Goal: Task Accomplishment & Management: Use online tool/utility

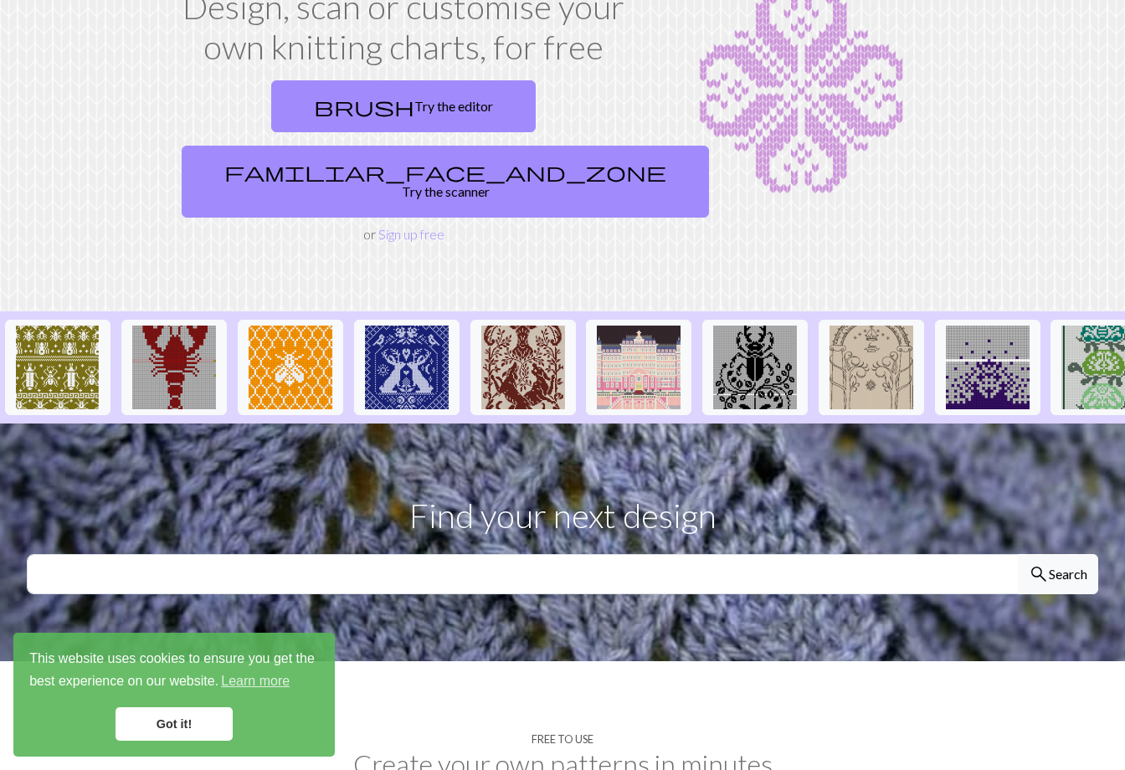
scroll to position [146, 0]
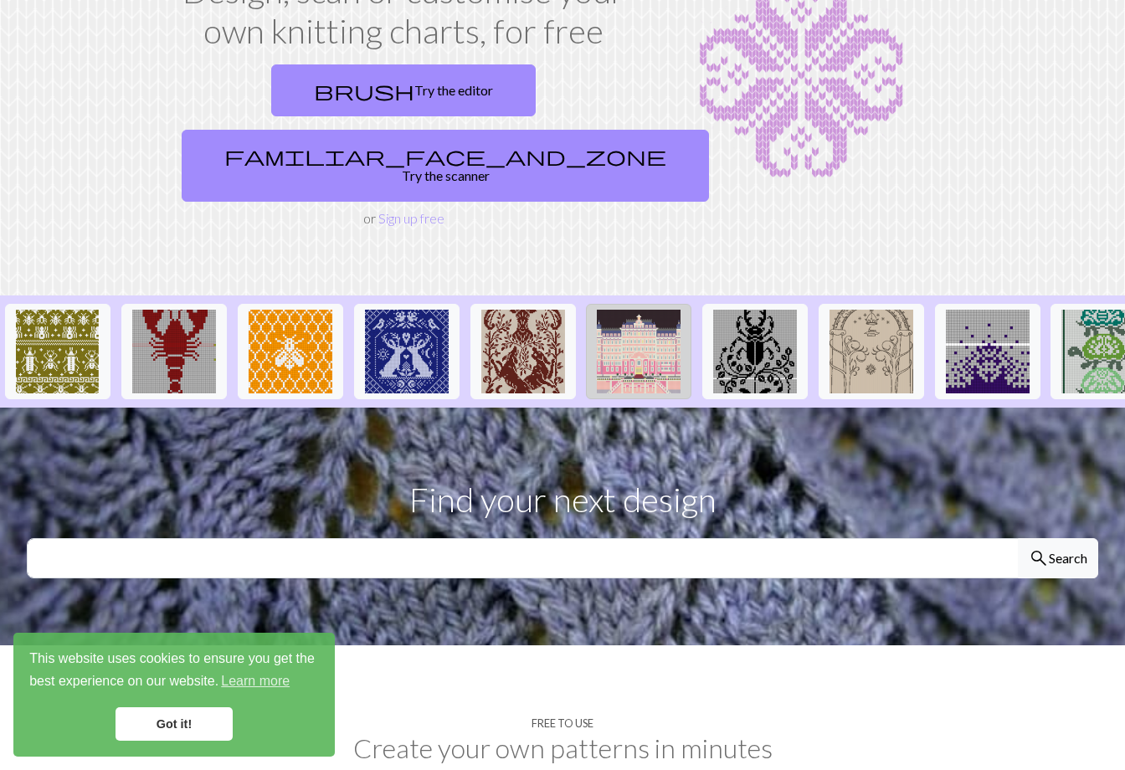
click at [649, 323] on img at bounding box center [639, 352] width 84 height 84
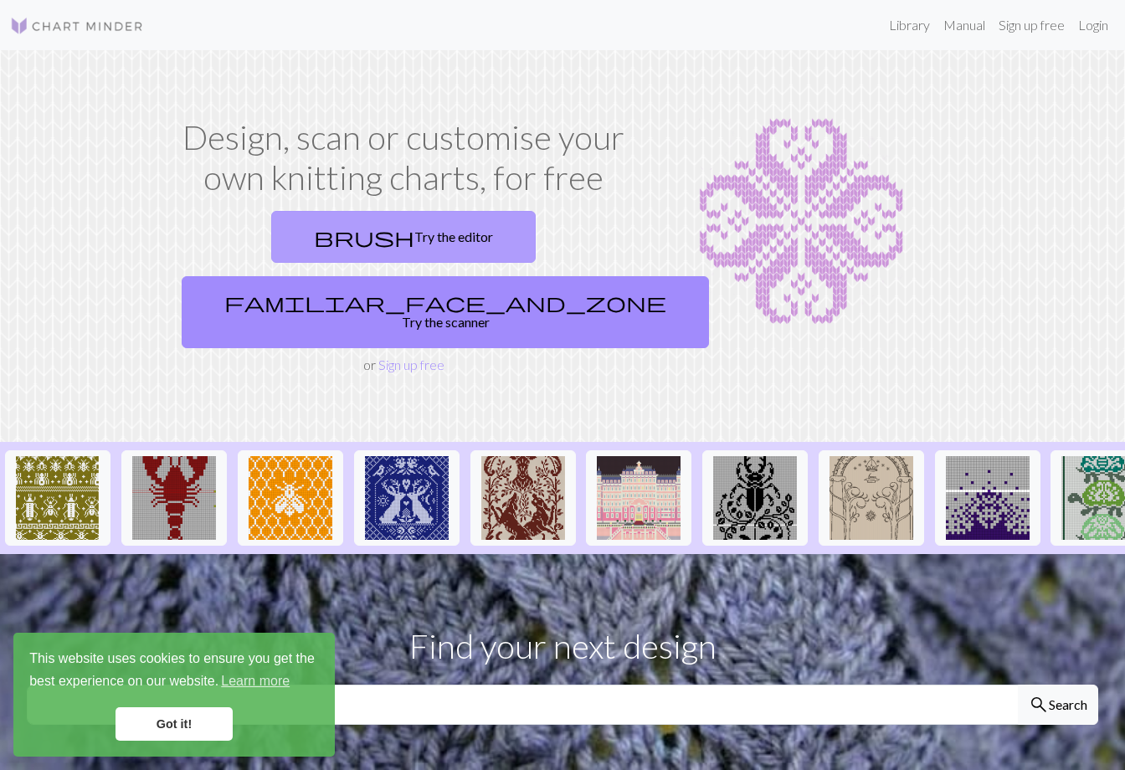
click at [338, 234] on link "brush Try the editor" at bounding box center [403, 237] width 264 height 52
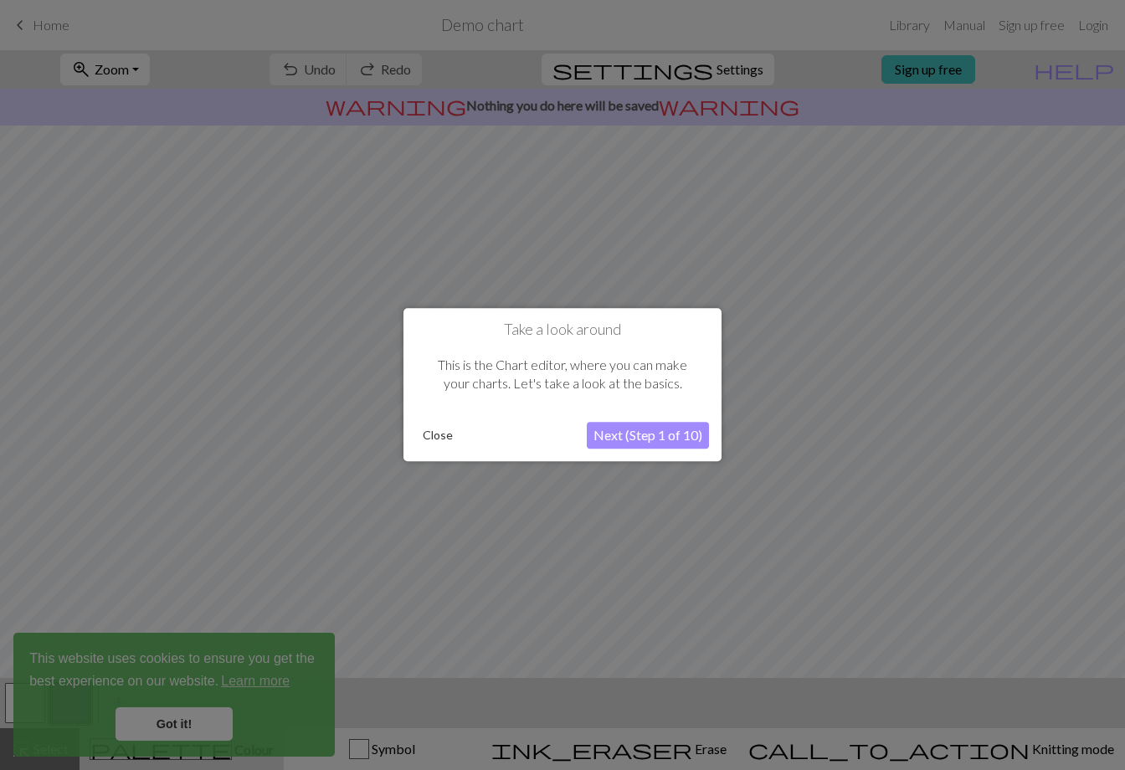
click at [625, 439] on button "Next (Step 1 of 10)" at bounding box center [648, 436] width 122 height 27
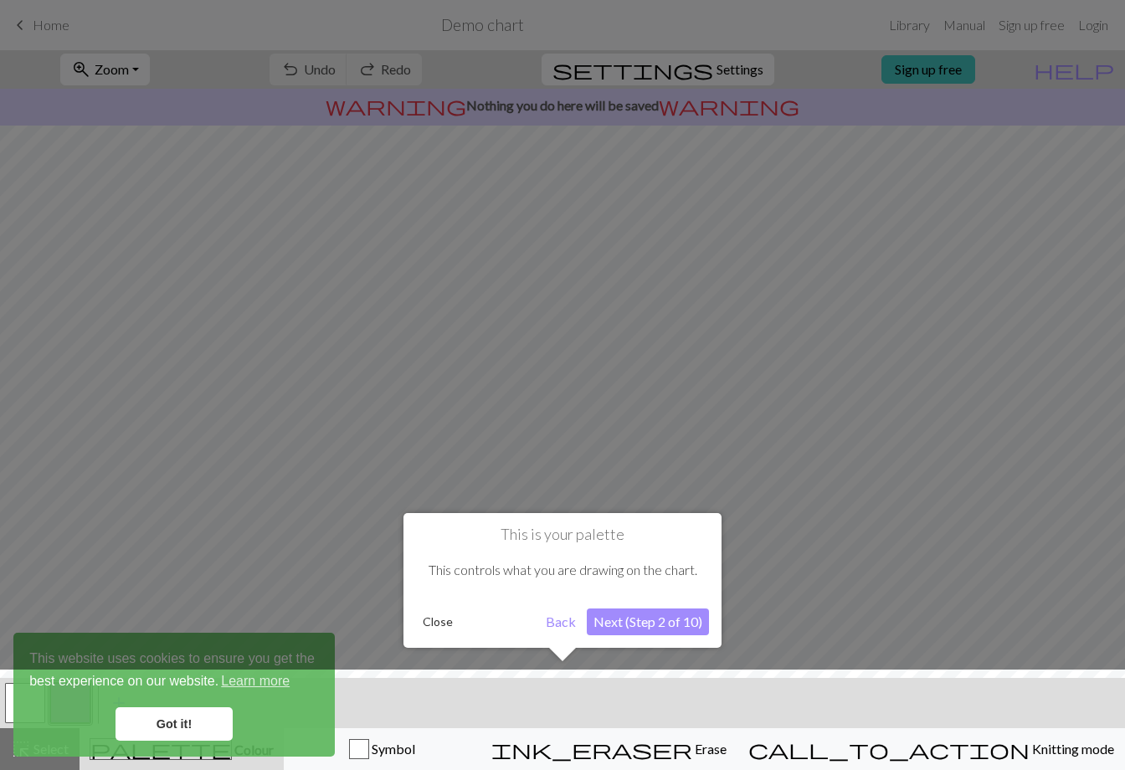
click at [643, 624] on button "Next (Step 2 of 10)" at bounding box center [648, 621] width 122 height 27
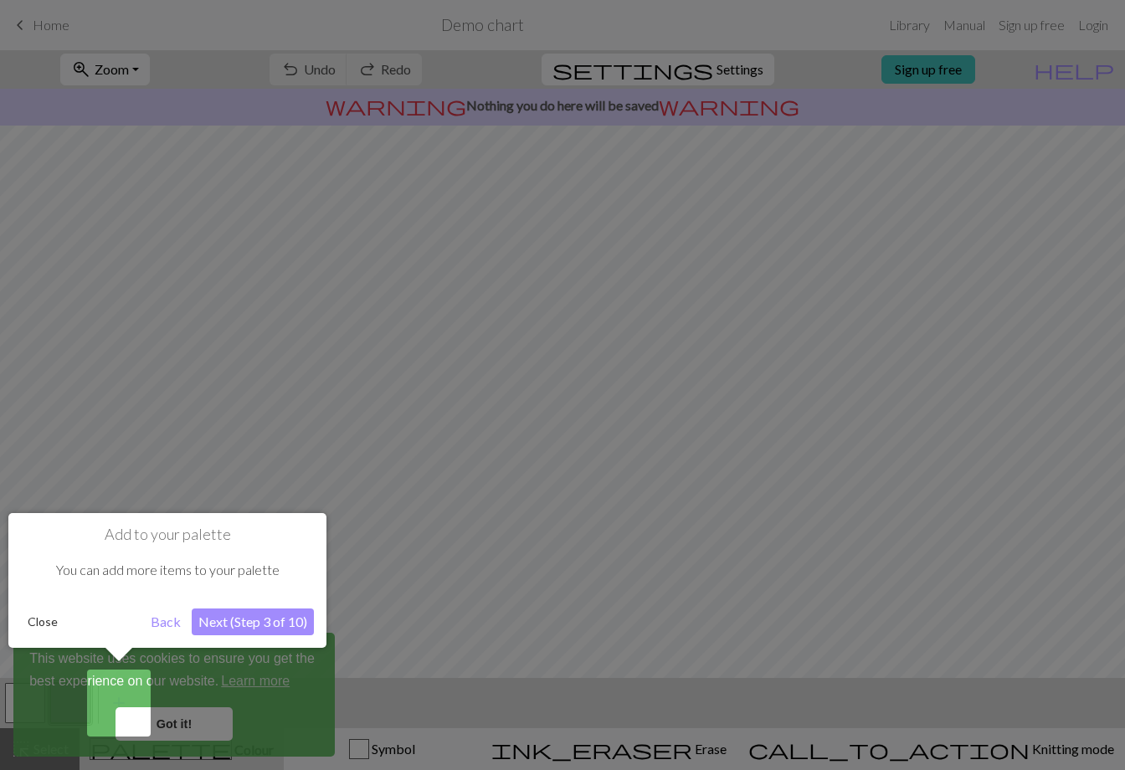
click at [268, 618] on button "Next (Step 3 of 10)" at bounding box center [253, 621] width 122 height 27
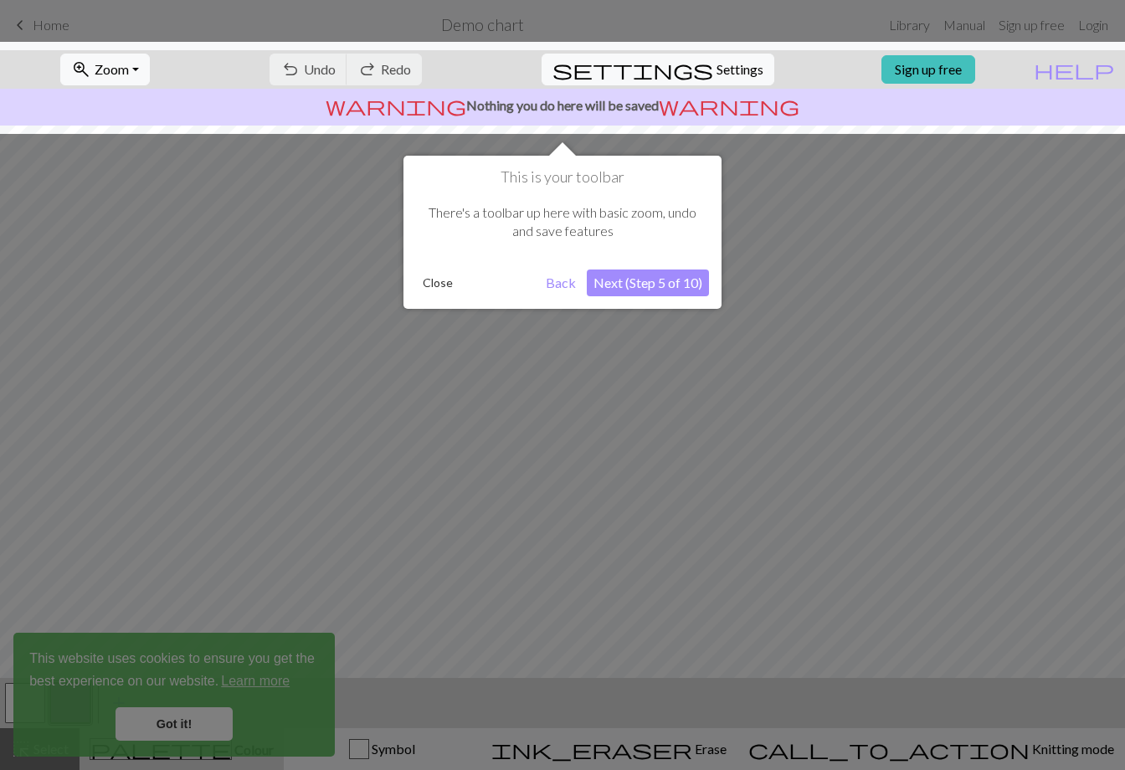
click at [656, 280] on button "Next (Step 5 of 10)" at bounding box center [648, 282] width 122 height 27
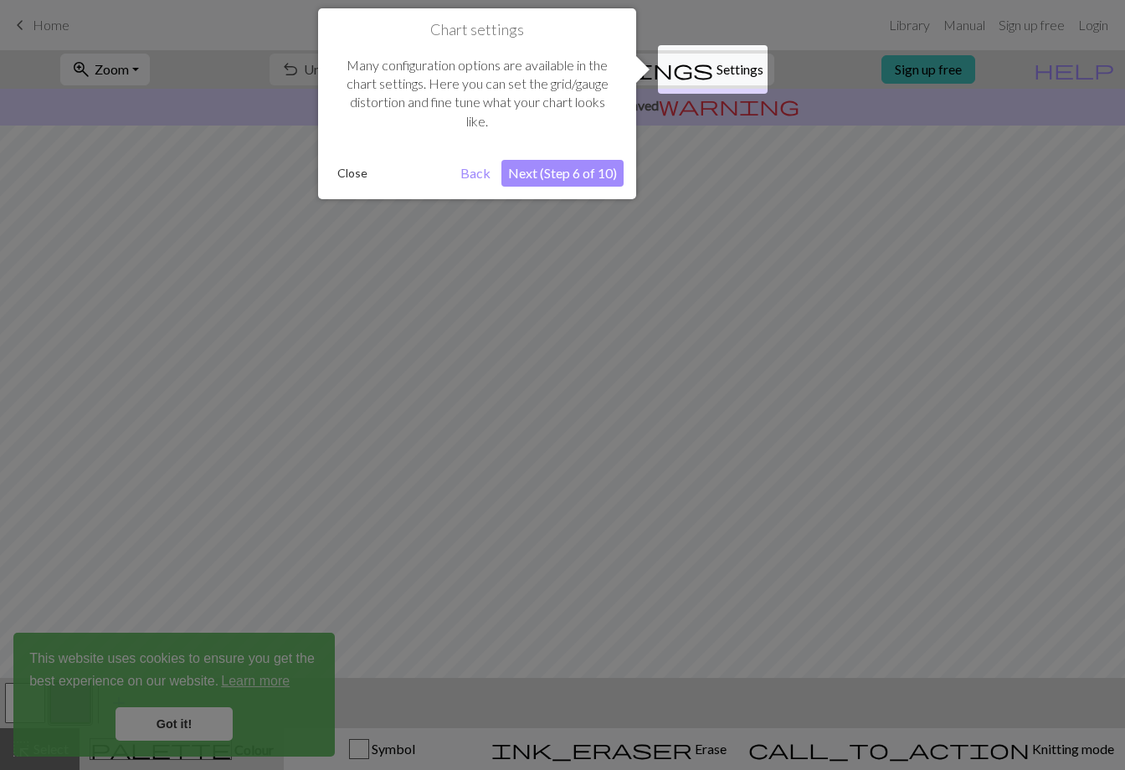
click at [569, 171] on button "Next (Step 6 of 10)" at bounding box center [562, 173] width 122 height 27
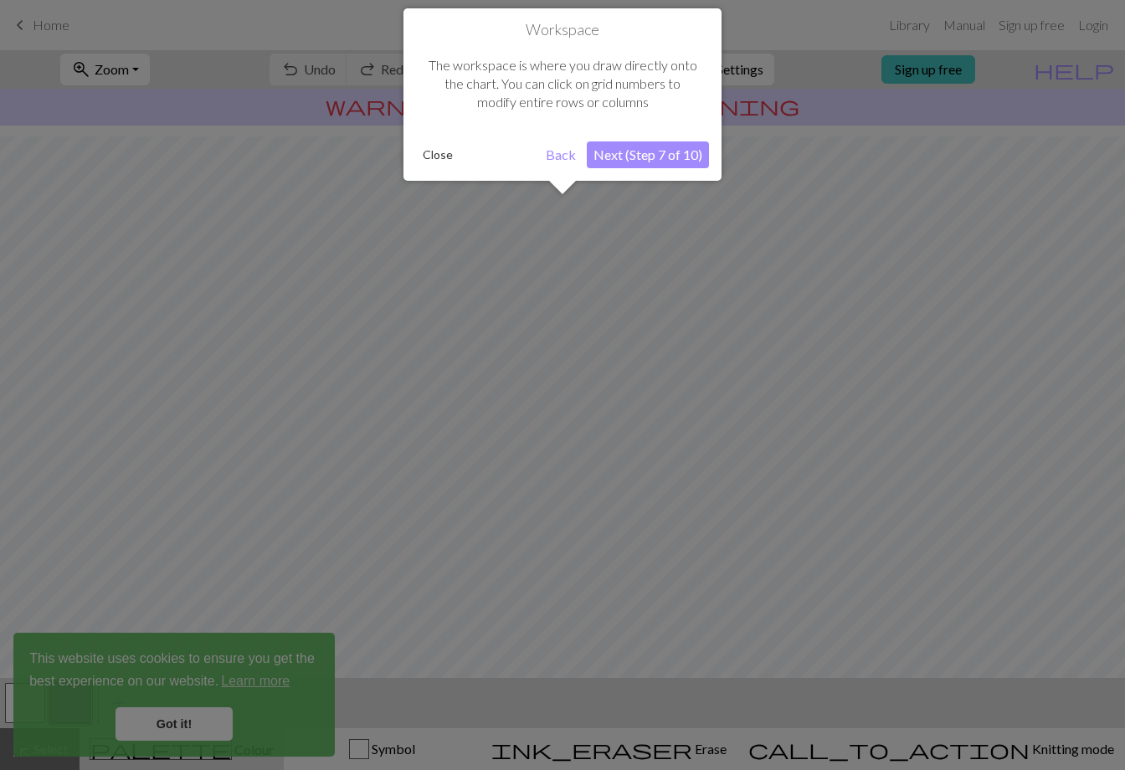
scroll to position [59, 0]
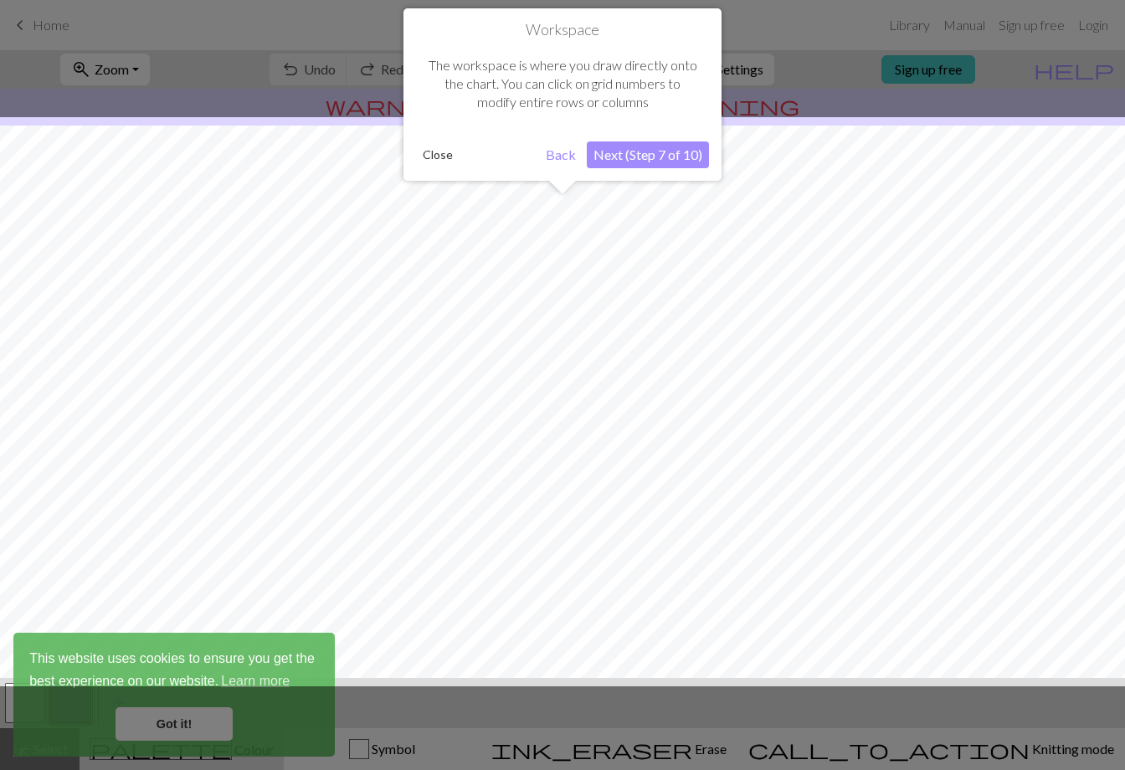
click at [618, 159] on button "Next (Step 7 of 10)" at bounding box center [648, 154] width 122 height 27
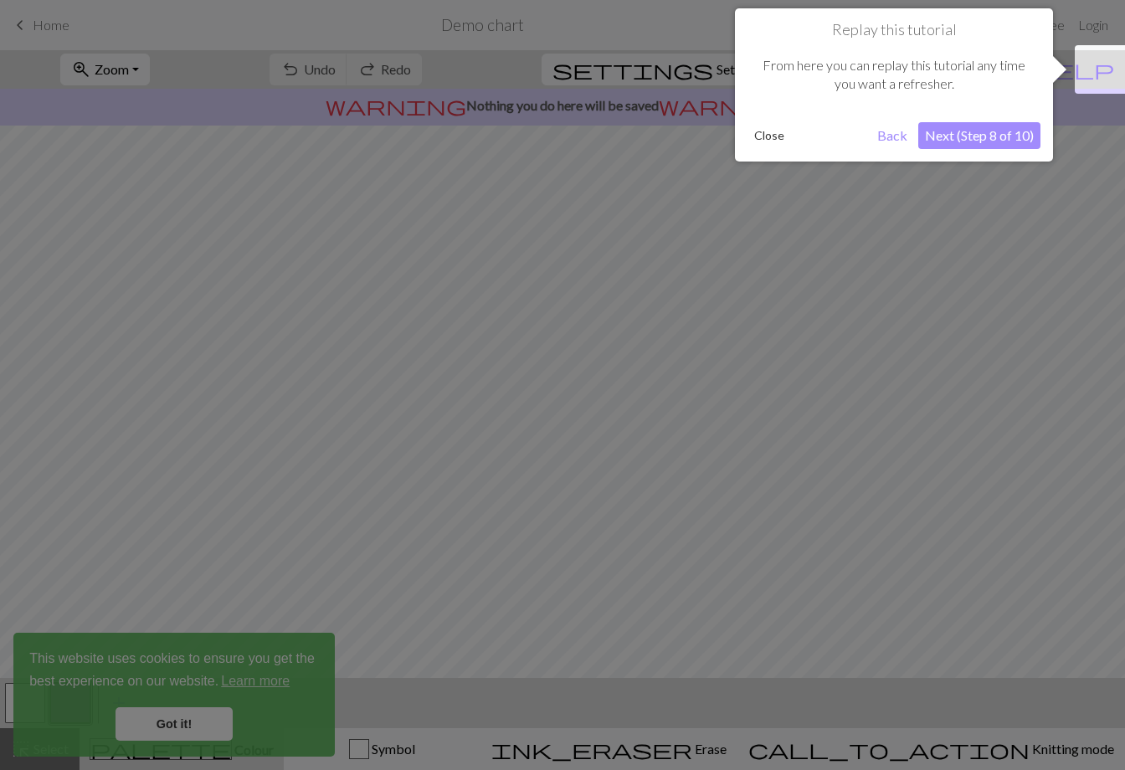
click at [948, 134] on button "Next (Step 8 of 10)" at bounding box center [979, 135] width 122 height 27
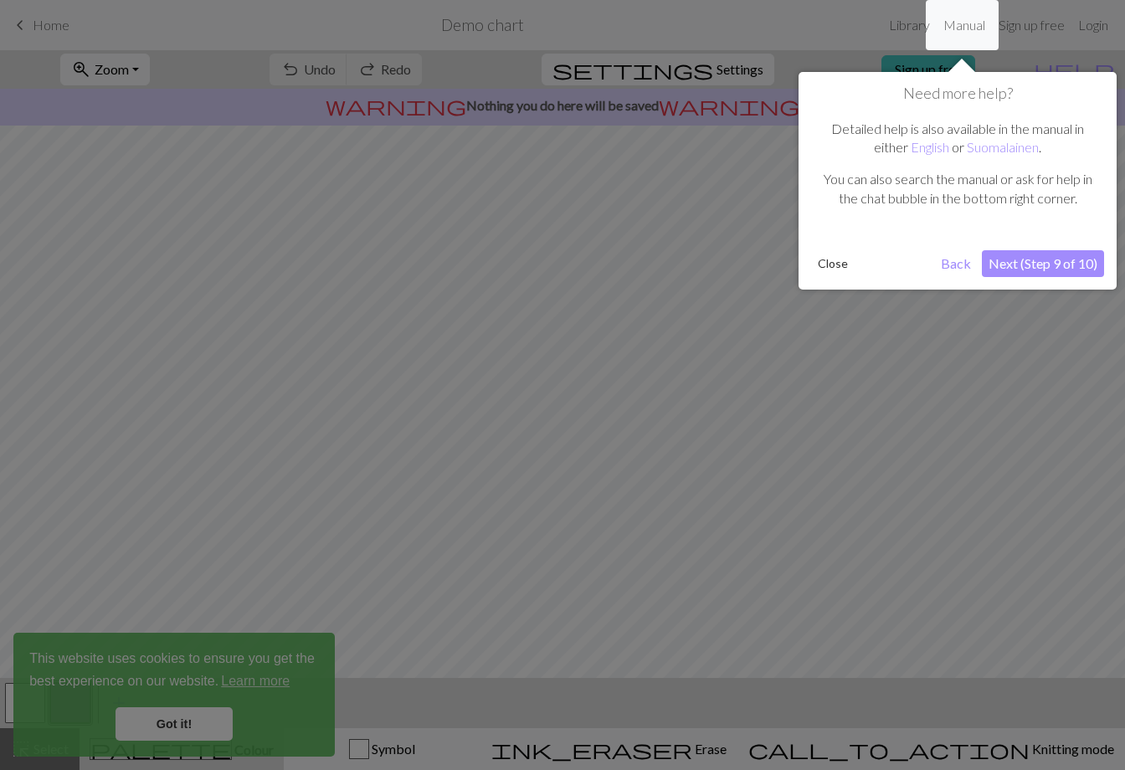
click at [1018, 259] on button "Next (Step 9 of 10)" at bounding box center [1043, 263] width 122 height 27
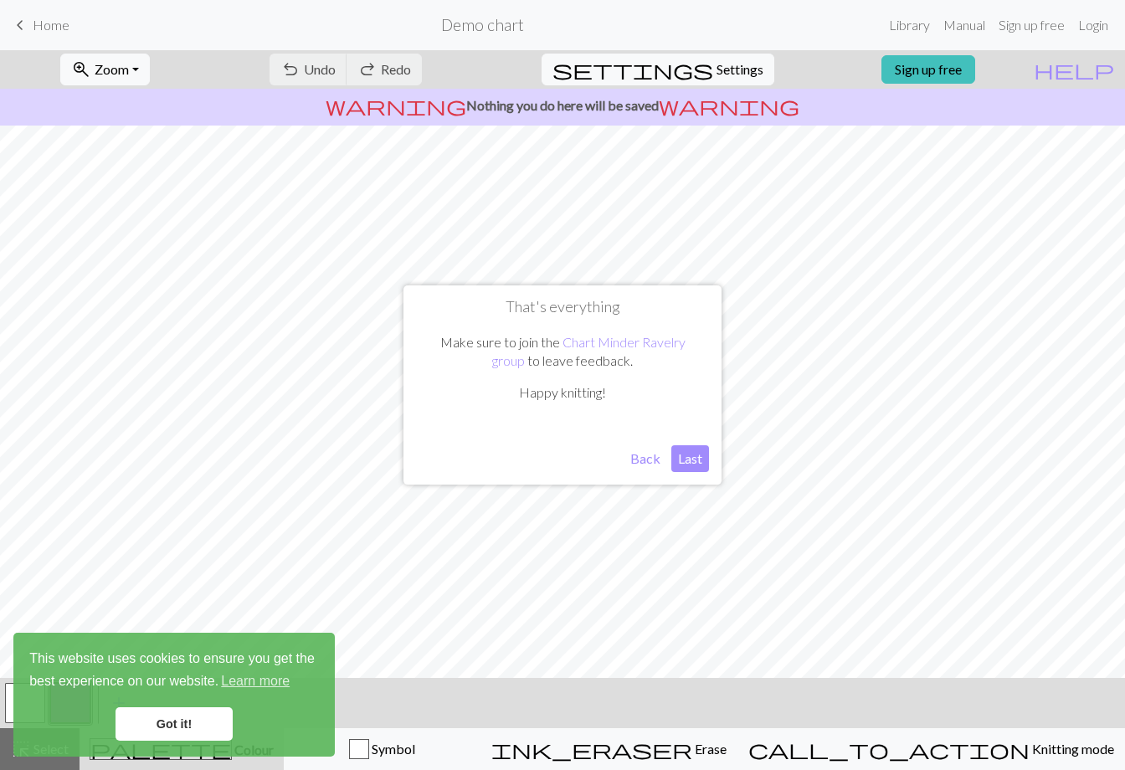
click at [683, 455] on button "Last" at bounding box center [690, 458] width 38 height 27
click at [50, 27] on span "Home" at bounding box center [51, 25] width 37 height 16
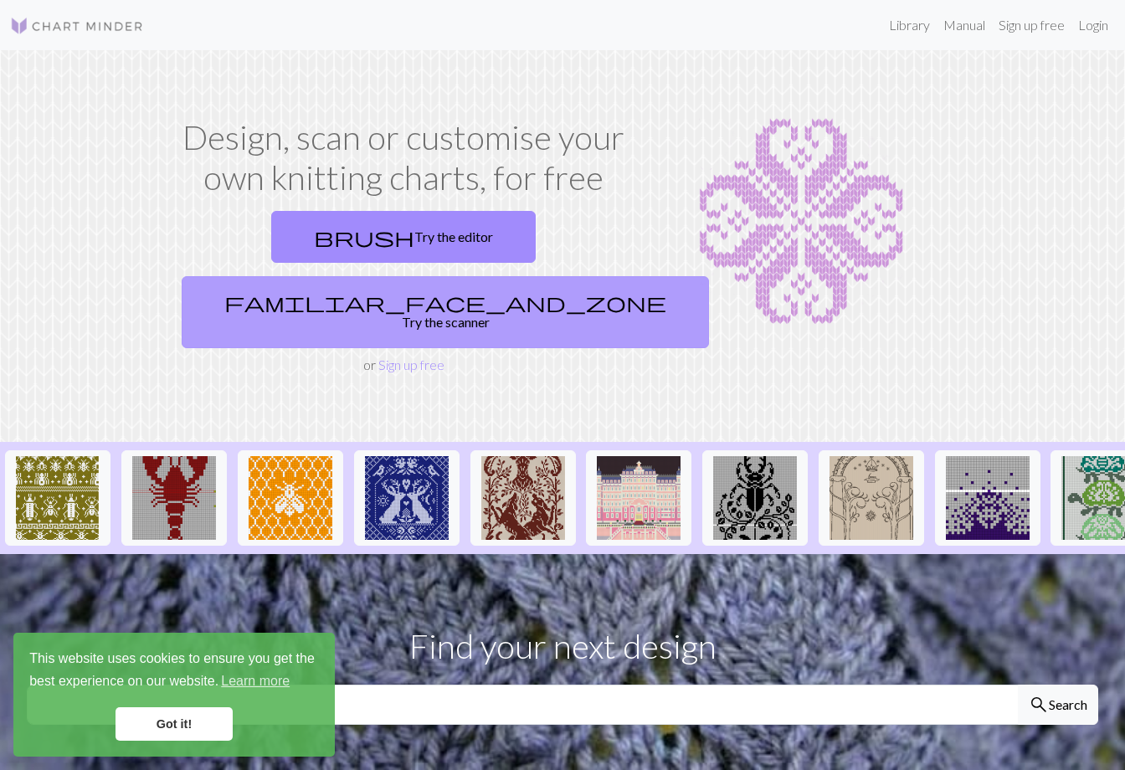
click at [537, 276] on link "familiar_face_and_zone Try the scanner" at bounding box center [445, 312] width 527 height 72
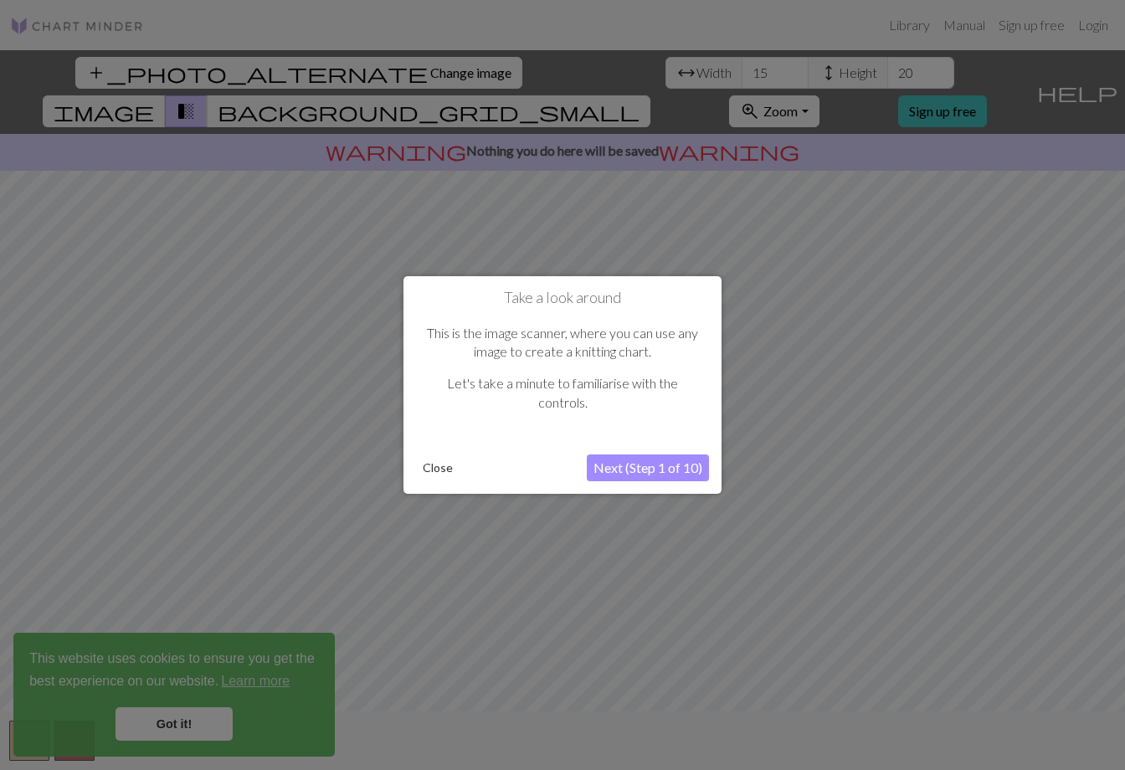
click at [638, 471] on button "Next (Step 1 of 10)" at bounding box center [648, 467] width 122 height 27
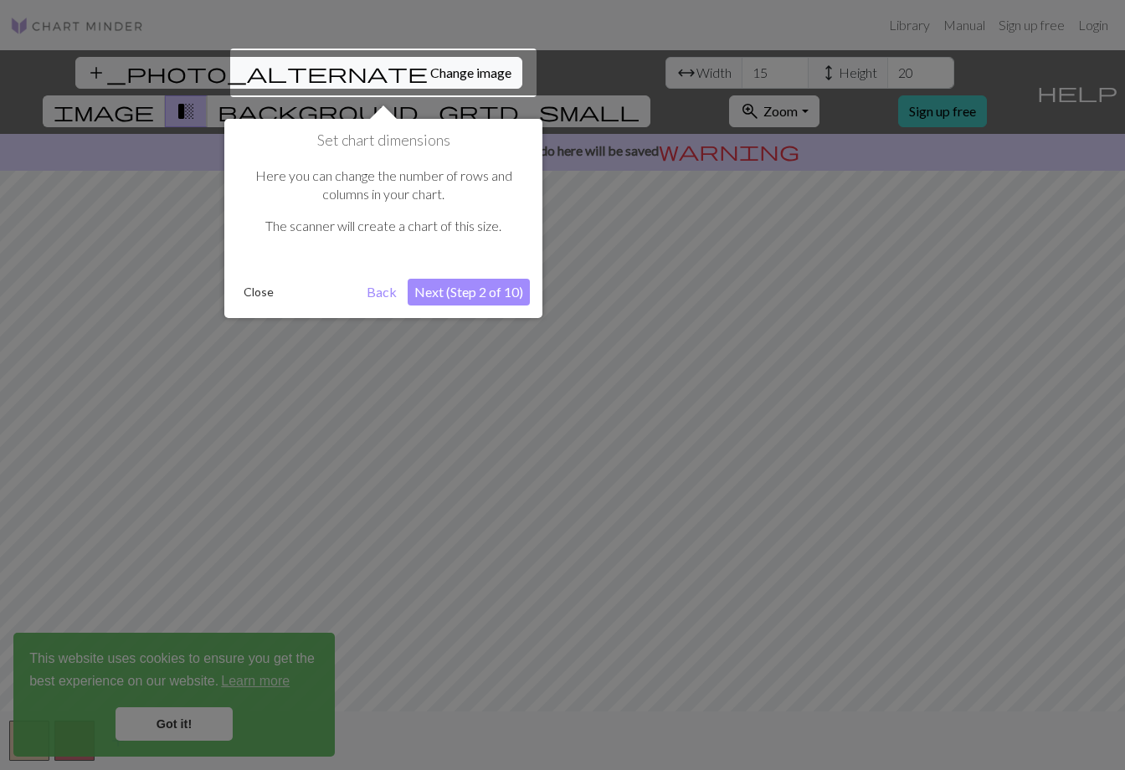
click at [464, 295] on button "Next (Step 2 of 10)" at bounding box center [469, 292] width 122 height 27
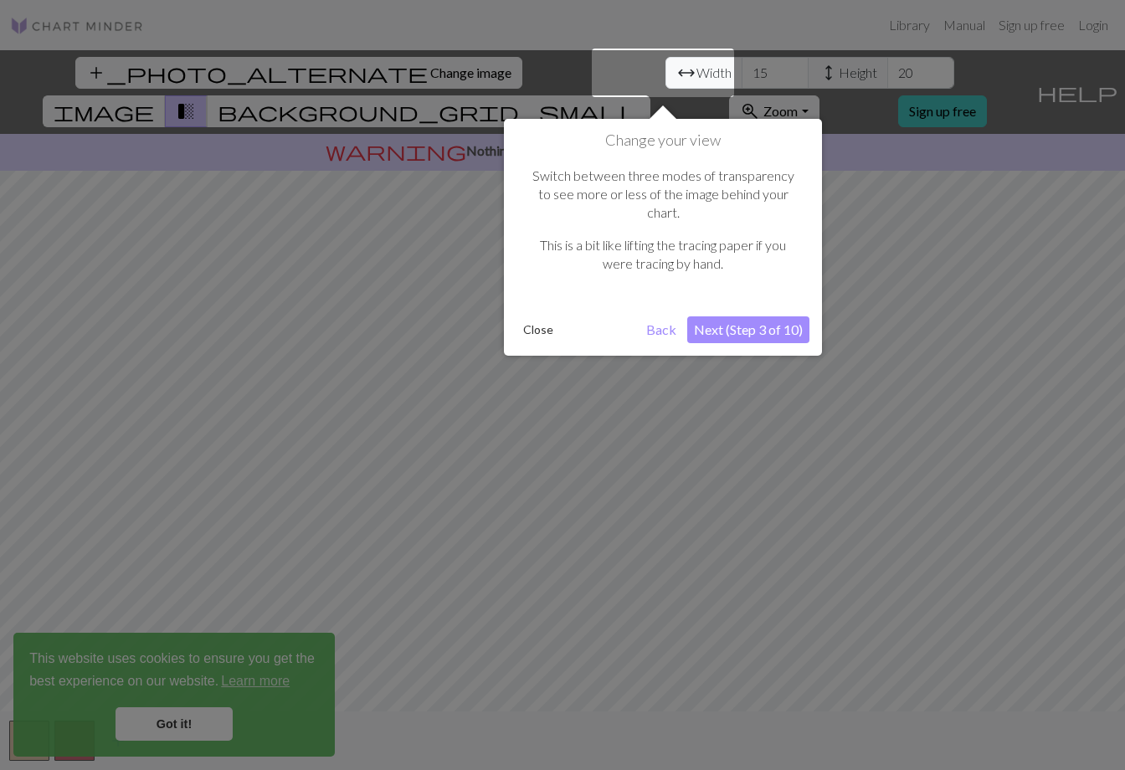
click at [747, 316] on button "Next (Step 3 of 10)" at bounding box center [748, 329] width 122 height 27
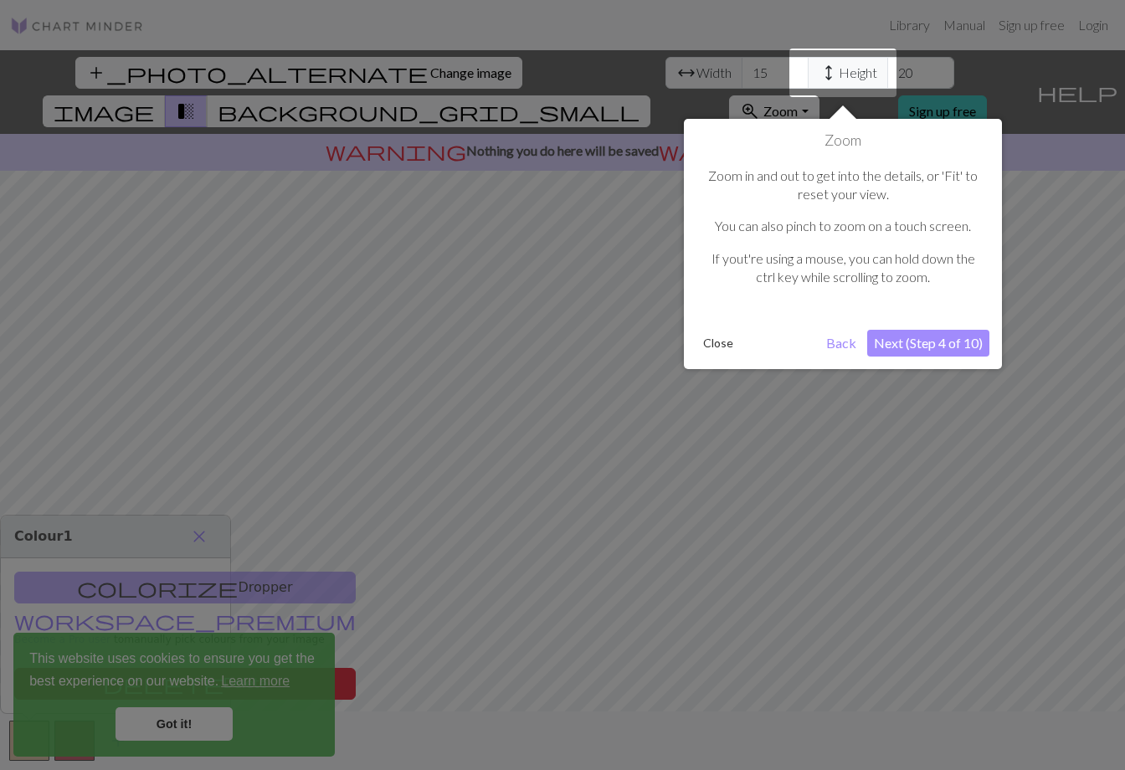
click at [747, 310] on div "Zoom in and out to get into the details, or 'Fit' to reset your view. You can a…" at bounding box center [842, 233] width 293 height 167
click at [926, 347] on button "Next (Step 4 of 10)" at bounding box center [928, 343] width 122 height 27
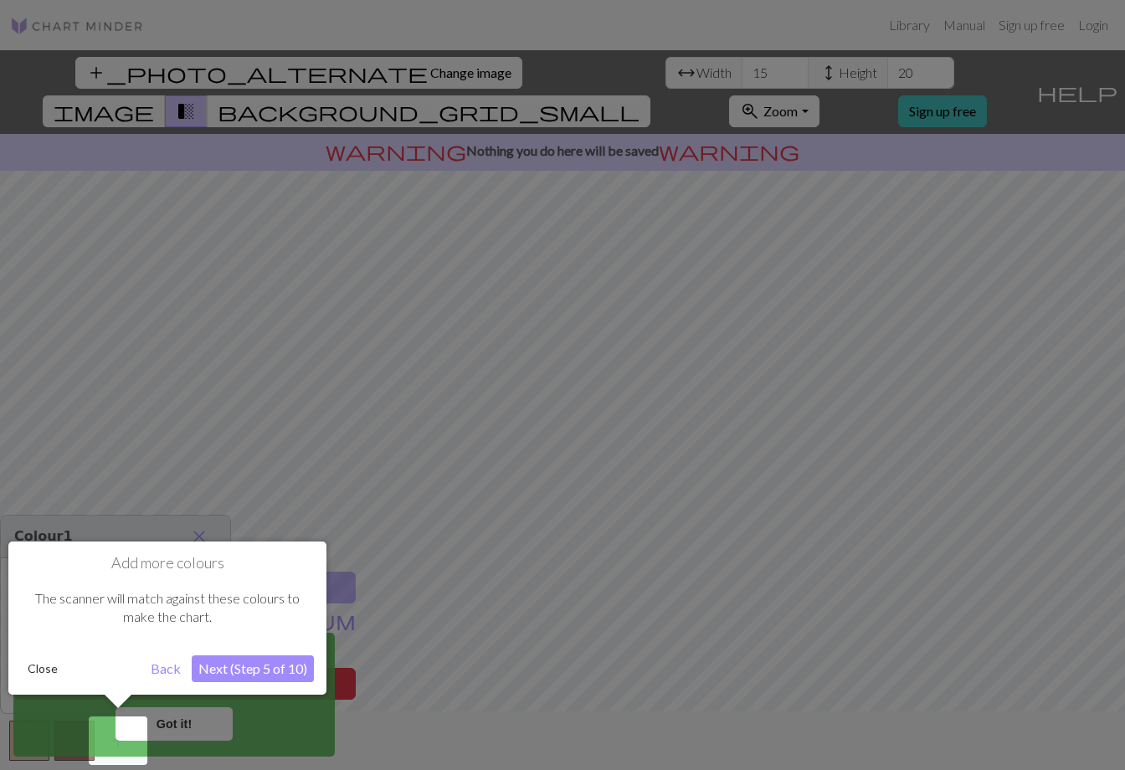
click at [287, 671] on button "Next (Step 5 of 10)" at bounding box center [253, 668] width 122 height 27
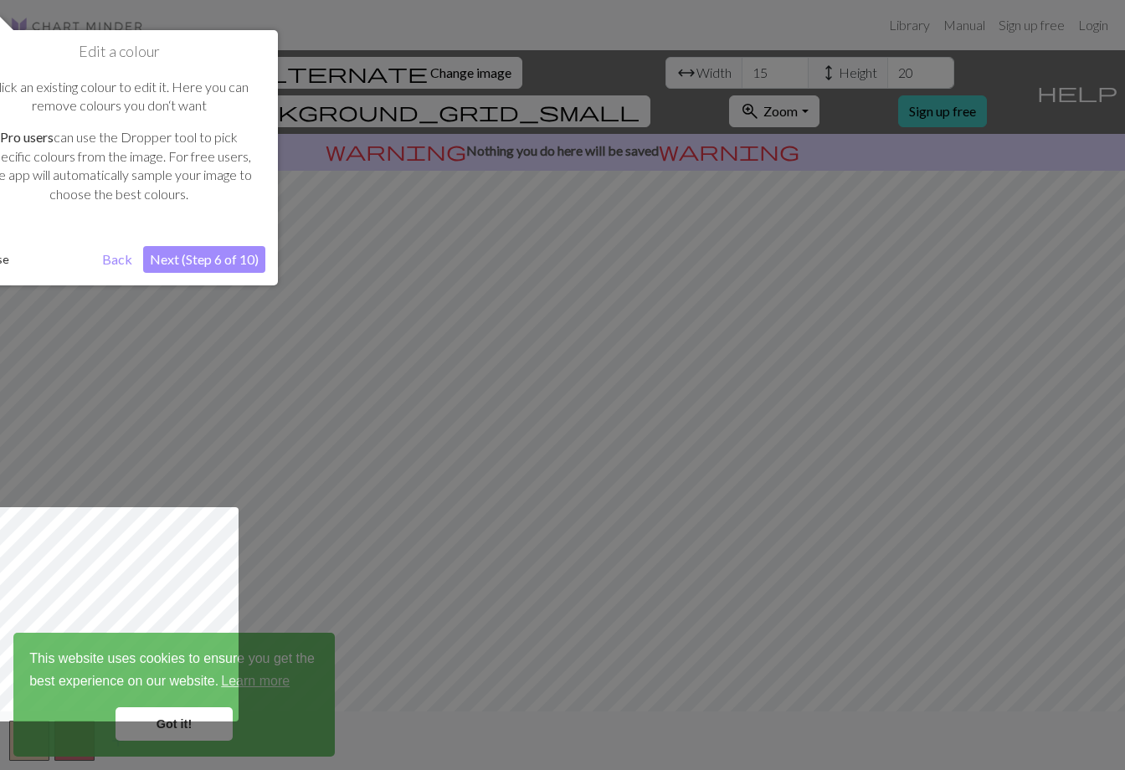
click at [222, 264] on button "Next (Step 6 of 10)" at bounding box center [204, 259] width 122 height 27
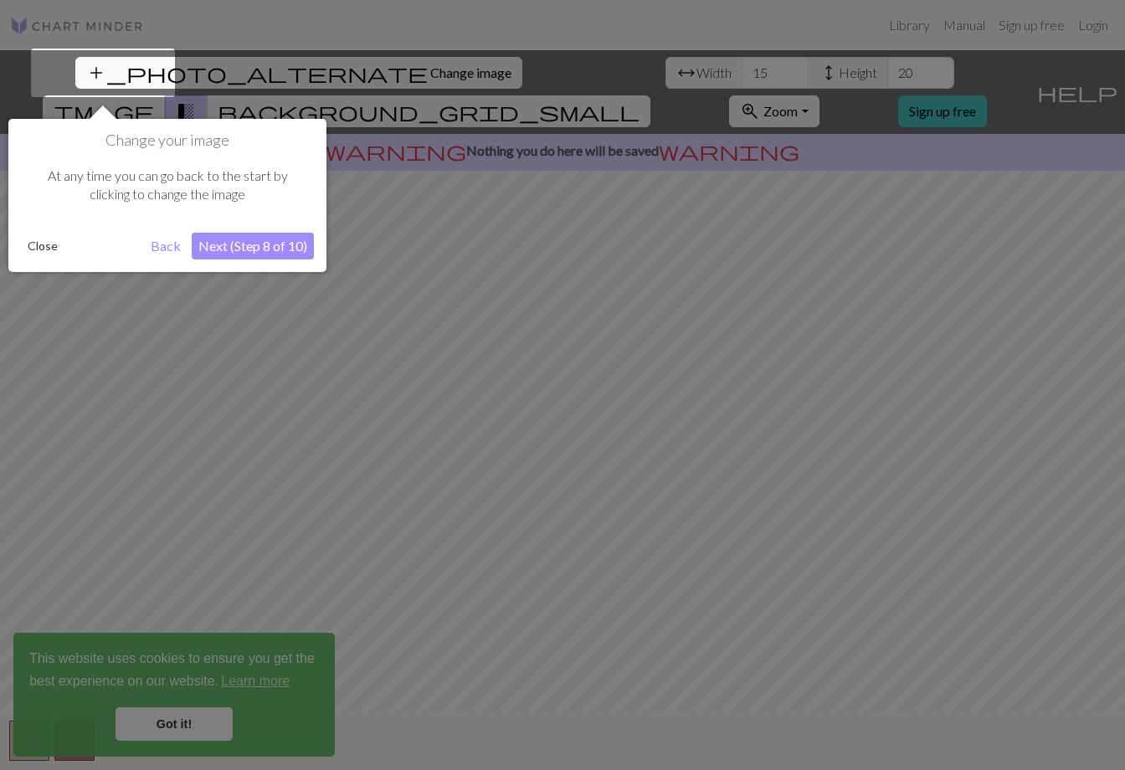
click at [244, 237] on button "Next (Step 8 of 10)" at bounding box center [253, 246] width 122 height 27
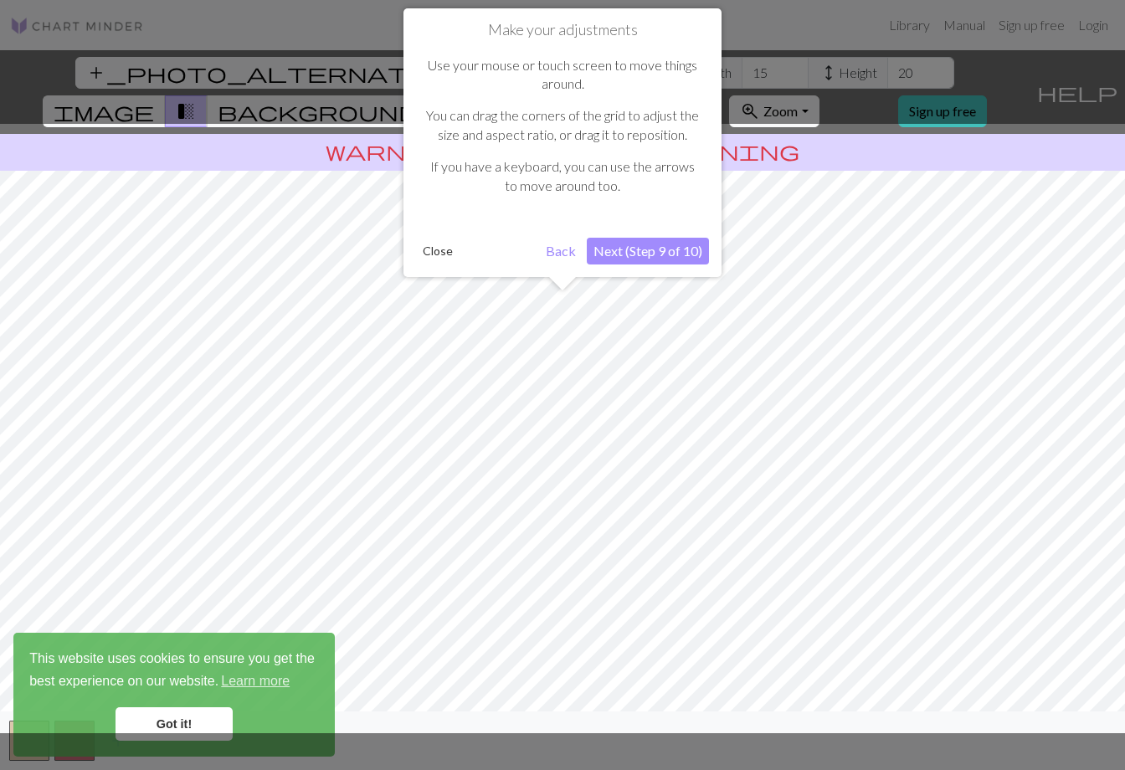
click at [649, 246] on button "Next (Step 9 of 10)" at bounding box center [648, 251] width 122 height 27
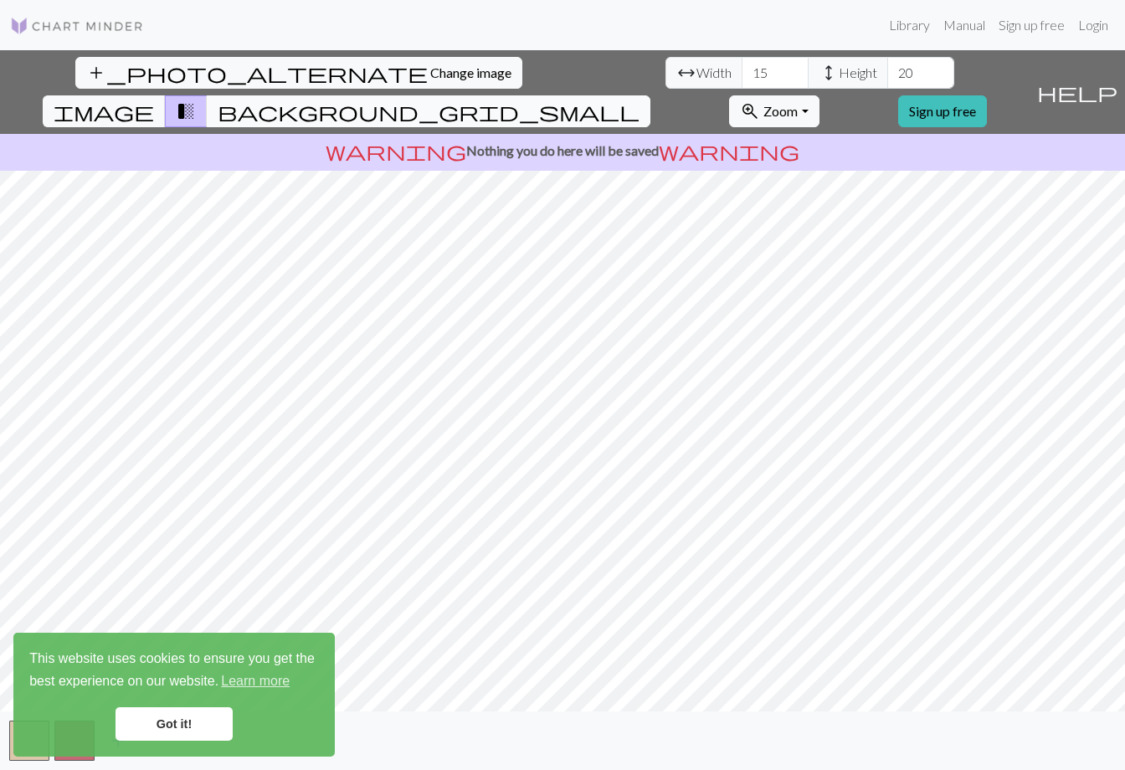
click at [639, 100] on span "background_grid_small" at bounding box center [429, 111] width 422 height 23
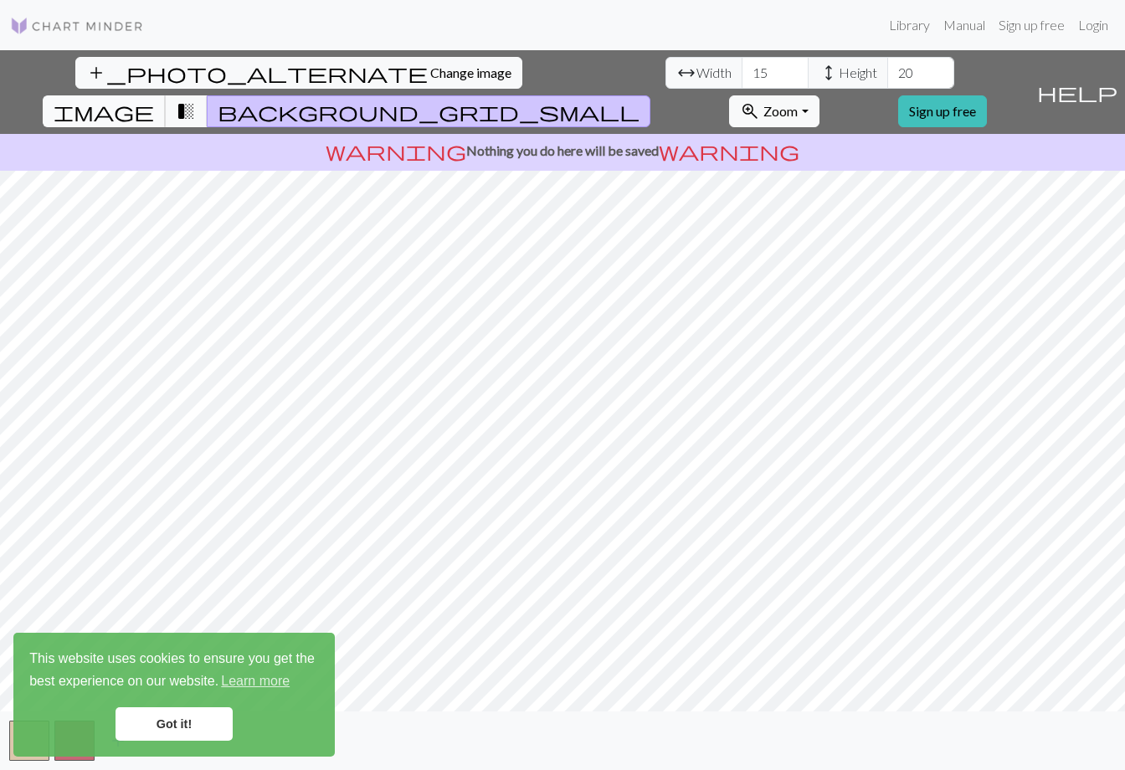
click at [154, 100] on span "image" at bounding box center [104, 111] width 100 height 23
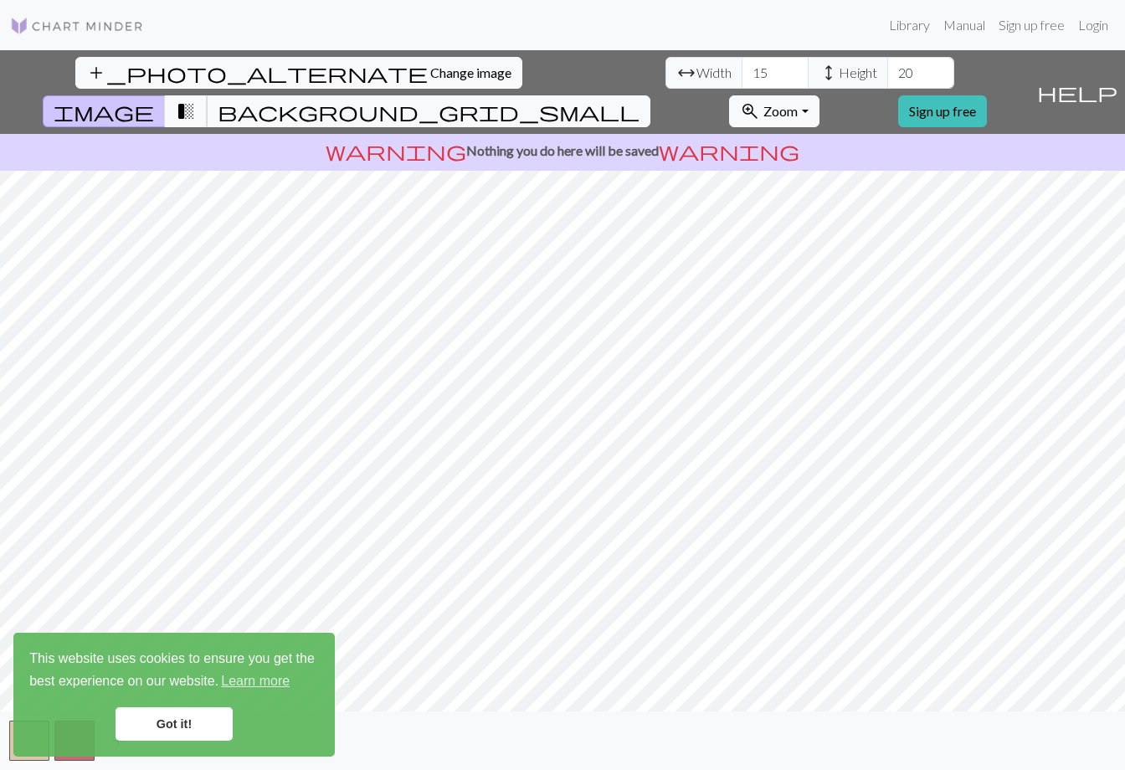
click at [196, 100] on span "transition_fade" at bounding box center [186, 111] width 20 height 23
click at [742, 72] on input "15" at bounding box center [775, 73] width 67 height 32
drag, startPoint x: 342, startPoint y: 72, endPoint x: 278, endPoint y: 72, distance: 64.4
click at [665, 72] on div "arrow_range Width 15 height Height 20" at bounding box center [809, 73] width 289 height 32
type input "200"
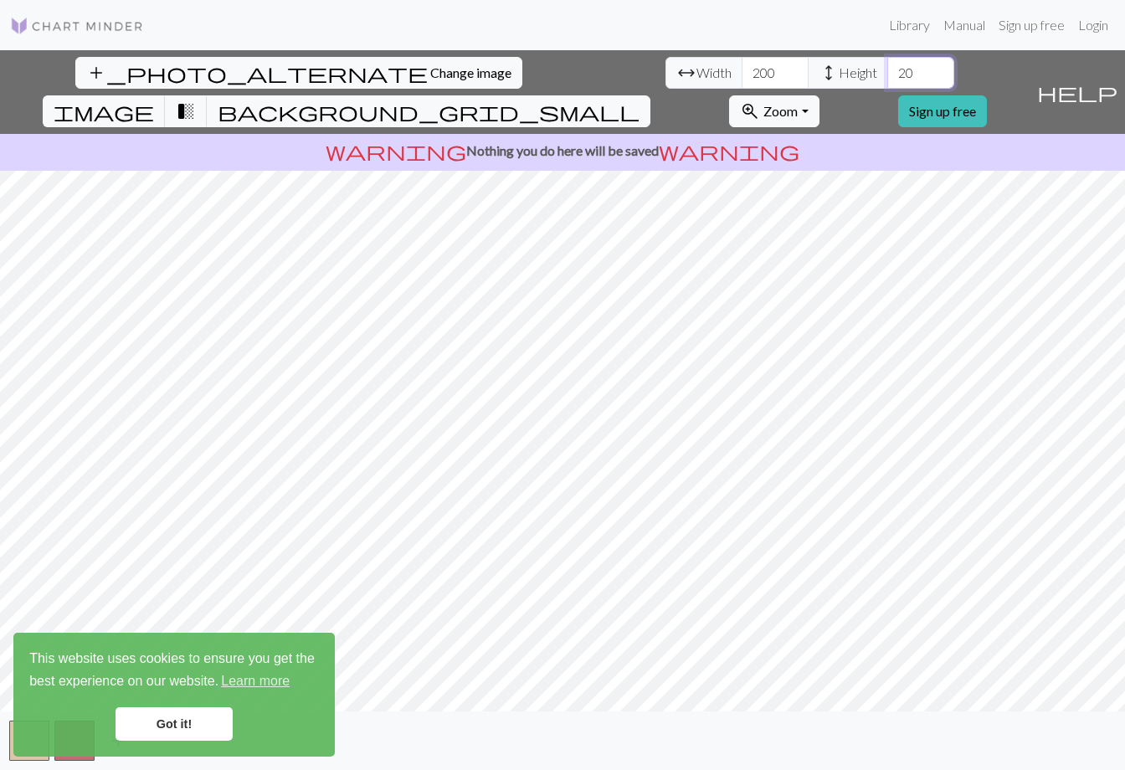
click at [887, 70] on input "20" at bounding box center [920, 73] width 67 height 32
type input "2"
drag, startPoint x: 485, startPoint y: 74, endPoint x: 440, endPoint y: 74, distance: 45.2
click at [665, 74] on div "arrow_range Width 200 height Height 350" at bounding box center [809, 73] width 289 height 32
type input "400"
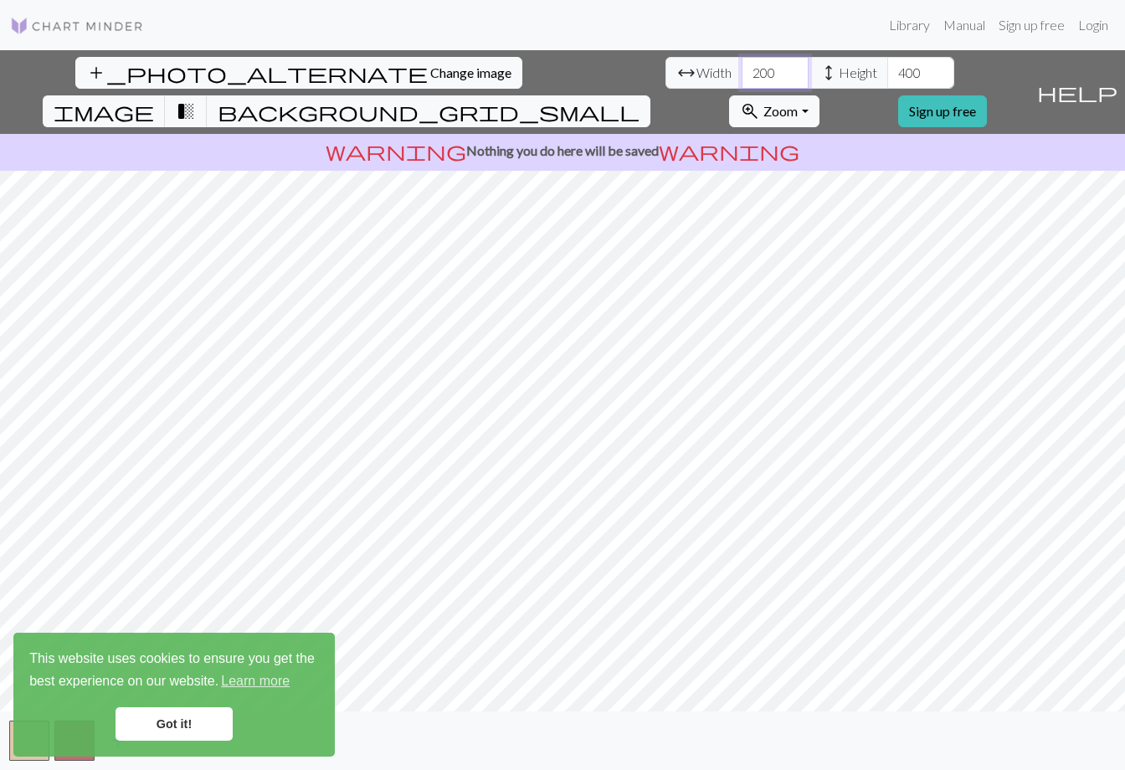
click at [742, 70] on input "200" at bounding box center [775, 73] width 67 height 32
drag, startPoint x: 342, startPoint y: 73, endPoint x: 297, endPoint y: 71, distance: 45.2
click at [665, 73] on div "arrow_range Width 200 height Height 400" at bounding box center [809, 73] width 289 height 32
click at [887, 71] on input "400" at bounding box center [920, 73] width 67 height 32
type input "149"
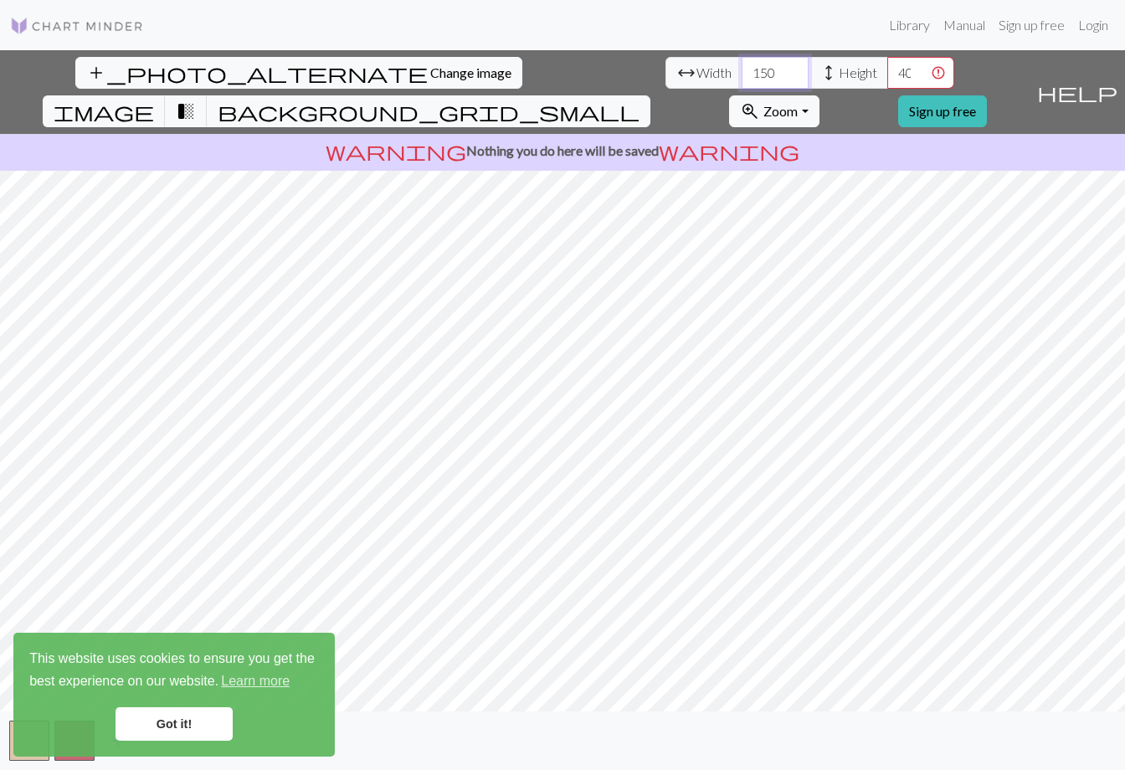
click at [742, 77] on input "149" at bounding box center [775, 73] width 67 height 32
click at [887, 69] on input "400" at bounding box center [920, 73] width 67 height 32
click at [887, 78] on input "399" at bounding box center [920, 73] width 67 height 32
click at [887, 78] on input "398" at bounding box center [920, 73] width 67 height 32
click at [887, 79] on input "390" at bounding box center [920, 73] width 67 height 32
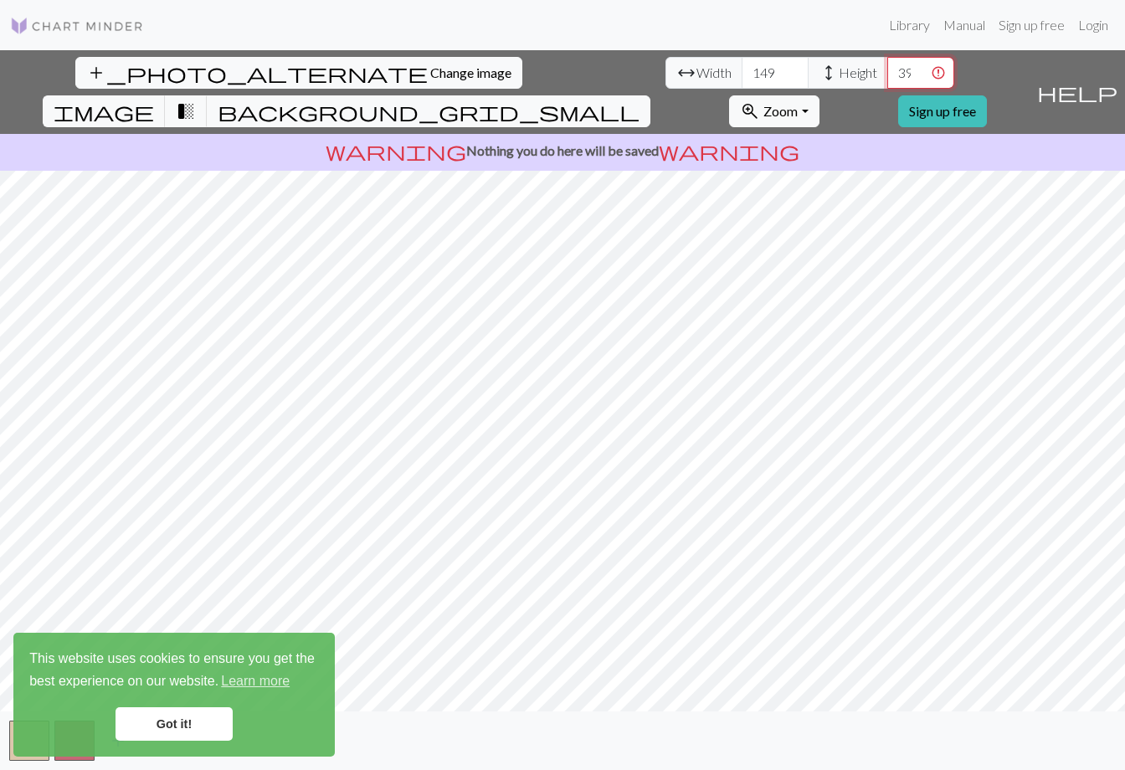
click at [887, 74] on input "390" at bounding box center [920, 73] width 67 height 32
click at [887, 71] on input "390" at bounding box center [920, 73] width 67 height 32
click at [887, 72] on input "390" at bounding box center [920, 73] width 67 height 32
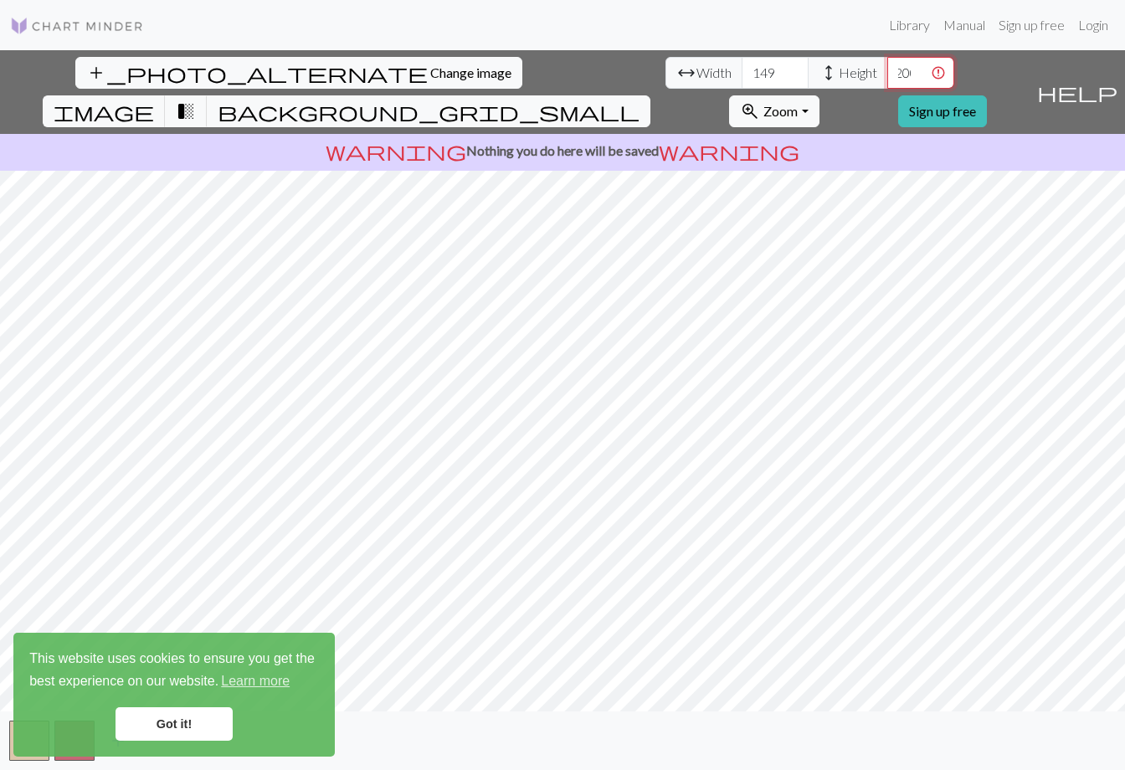
scroll to position [0, 11]
type input "200390"
click at [742, 71] on input "149" at bounding box center [775, 73] width 67 height 32
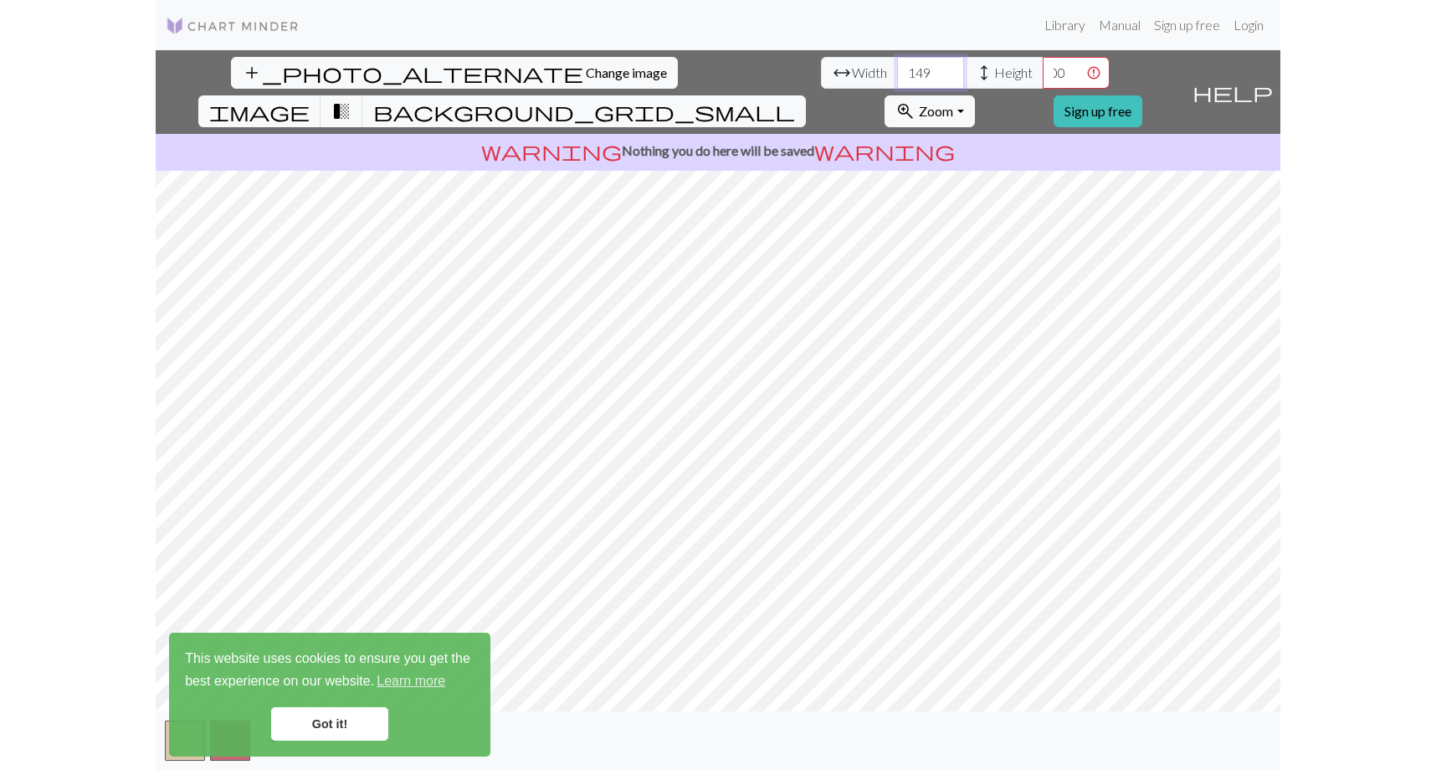
scroll to position [0, 0]
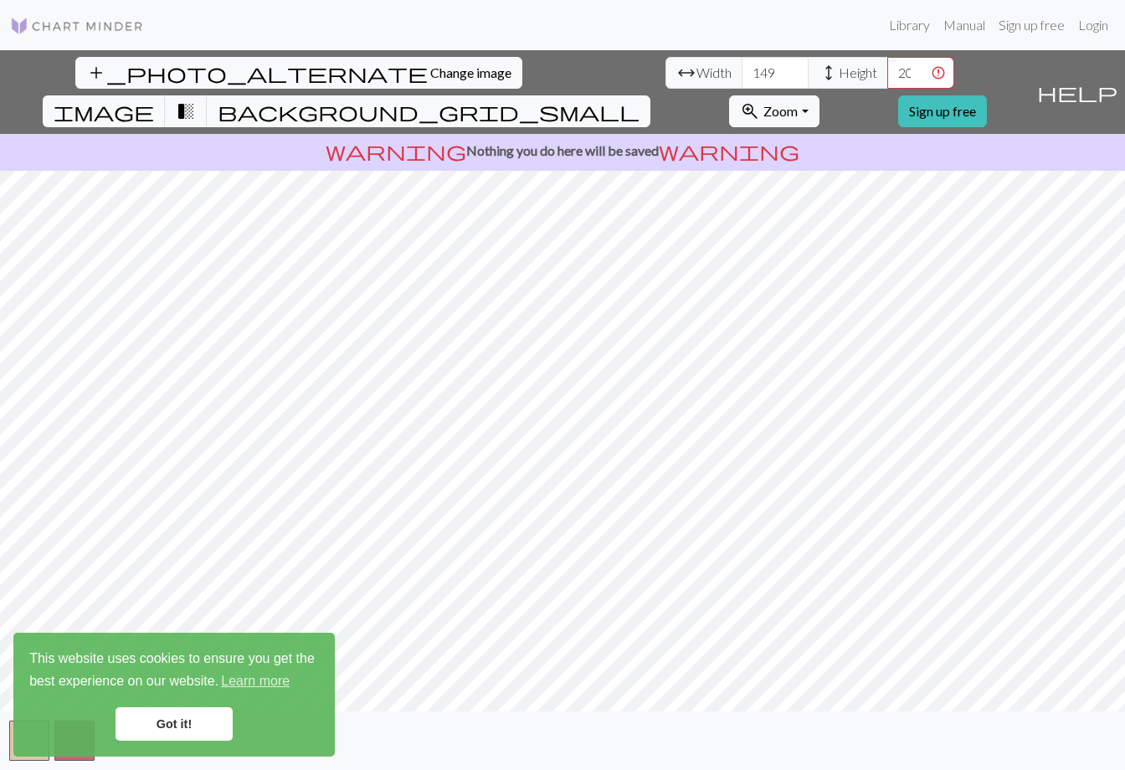
click at [602, 141] on p "warning Nothing you do here will be saved warning" at bounding box center [562, 151] width 1111 height 20
click at [742, 78] on input "149" at bounding box center [775, 73] width 67 height 32
click at [887, 74] on input "200390" at bounding box center [920, 73] width 67 height 32
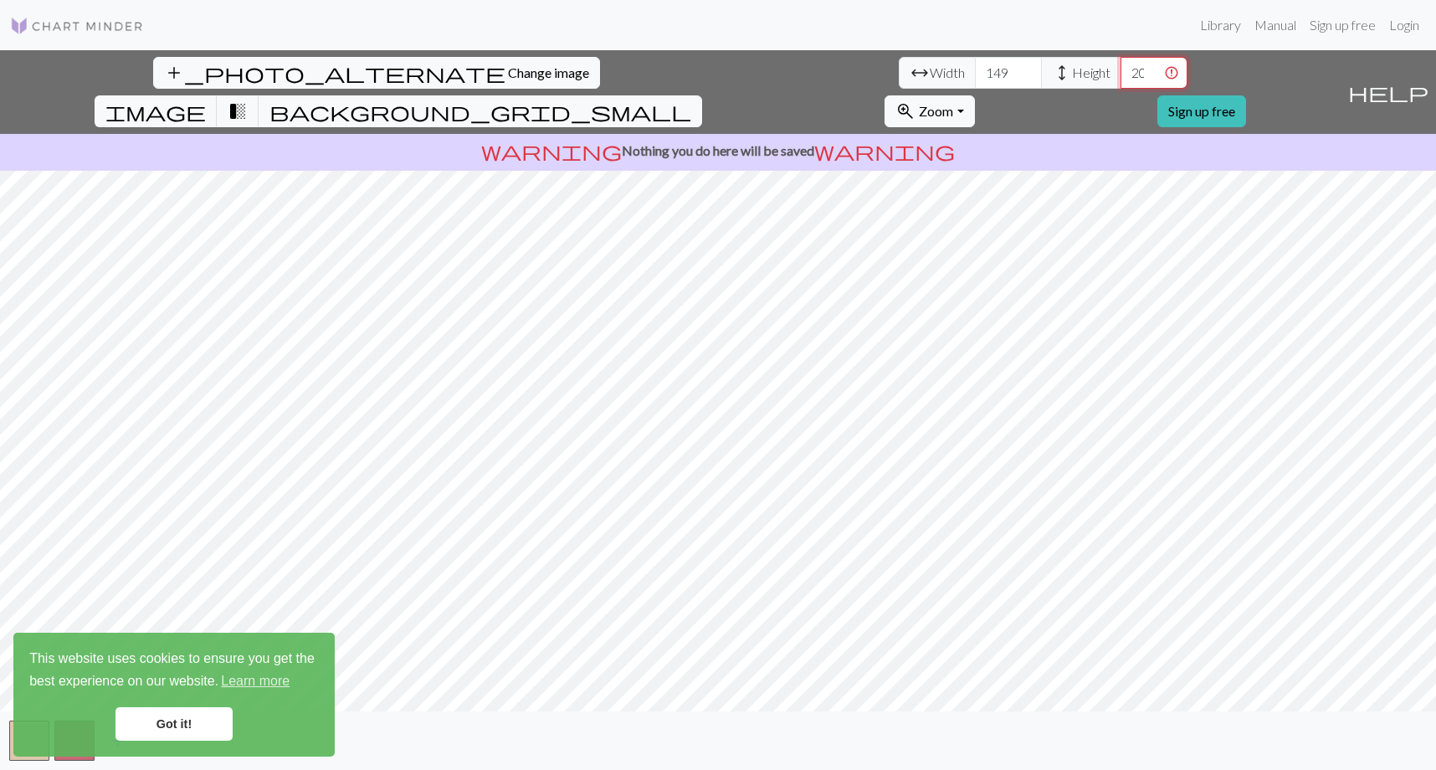
click at [1121, 69] on input "200390" at bounding box center [1154, 73] width 67 height 32
click at [1072, 72] on span "Height" at bounding box center [1091, 73] width 38 height 20
click at [975, 70] on input "149" at bounding box center [1008, 73] width 67 height 32
type input "50"
click at [1121, 69] on input "200390" at bounding box center [1154, 73] width 67 height 32
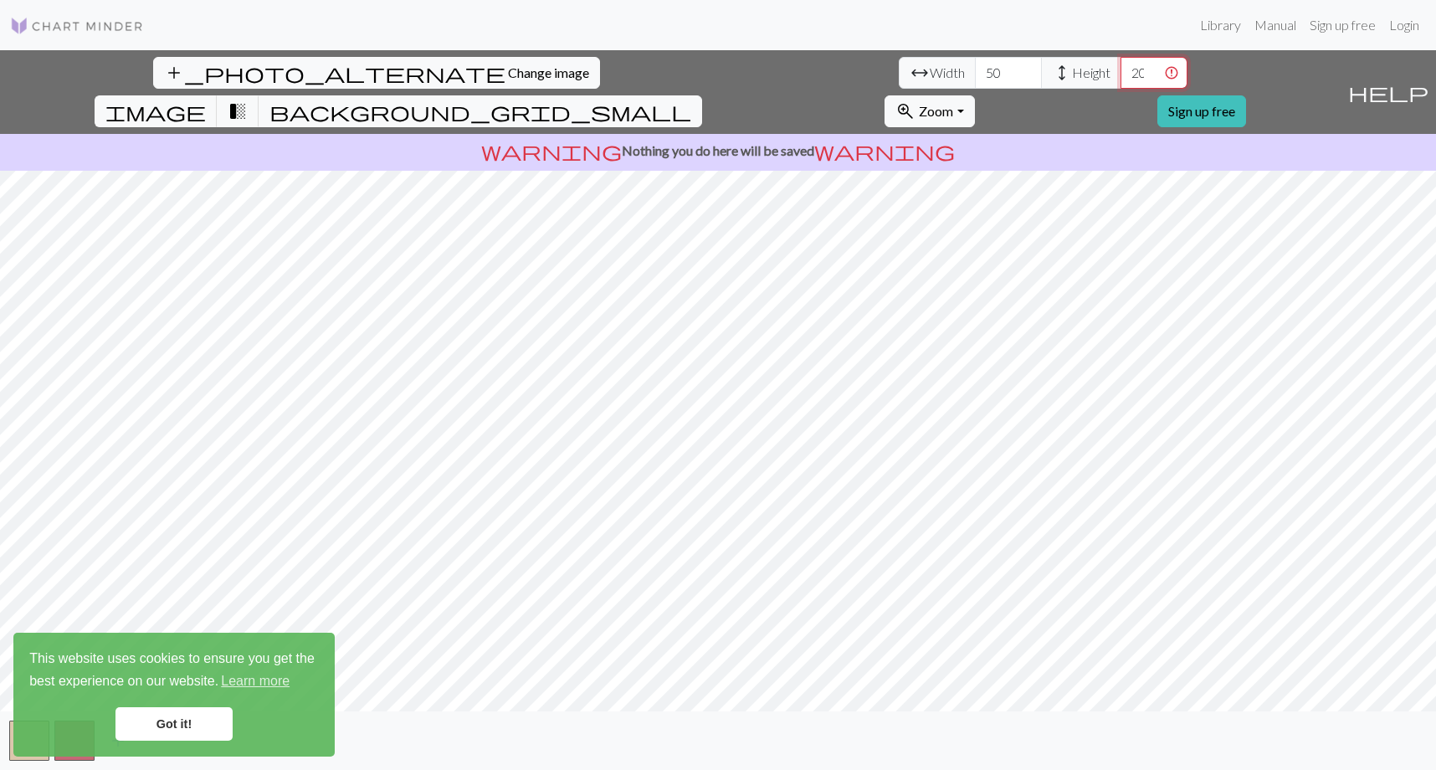
scroll to position [0, 33]
drag, startPoint x: 567, startPoint y: 69, endPoint x: 746, endPoint y: 80, distance: 178.6
click at [746, 80] on div "add_photo_alternate Change image arrow_range Width 50 height Height 200390 imag…" at bounding box center [670, 92] width 1341 height 84
click at [1121, 68] on input "101" at bounding box center [1154, 73] width 67 height 32
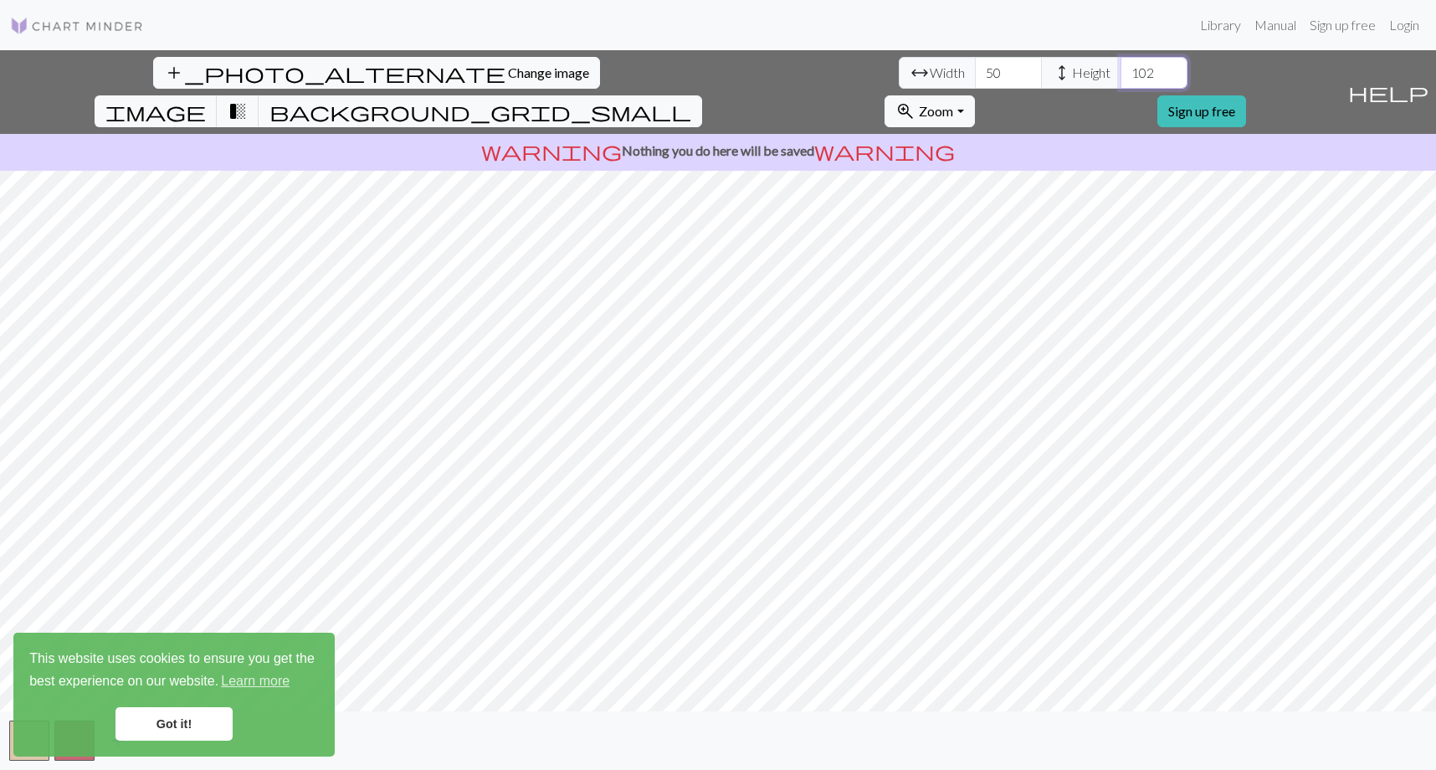
click at [1121, 68] on input "102" at bounding box center [1154, 73] width 67 height 32
click at [1121, 68] on input "103" at bounding box center [1154, 73] width 67 height 32
click at [1121, 68] on input "104" at bounding box center [1154, 73] width 67 height 32
click at [1121, 68] on input "105" at bounding box center [1154, 73] width 67 height 32
click at [1121, 68] on input "106" at bounding box center [1154, 73] width 67 height 32
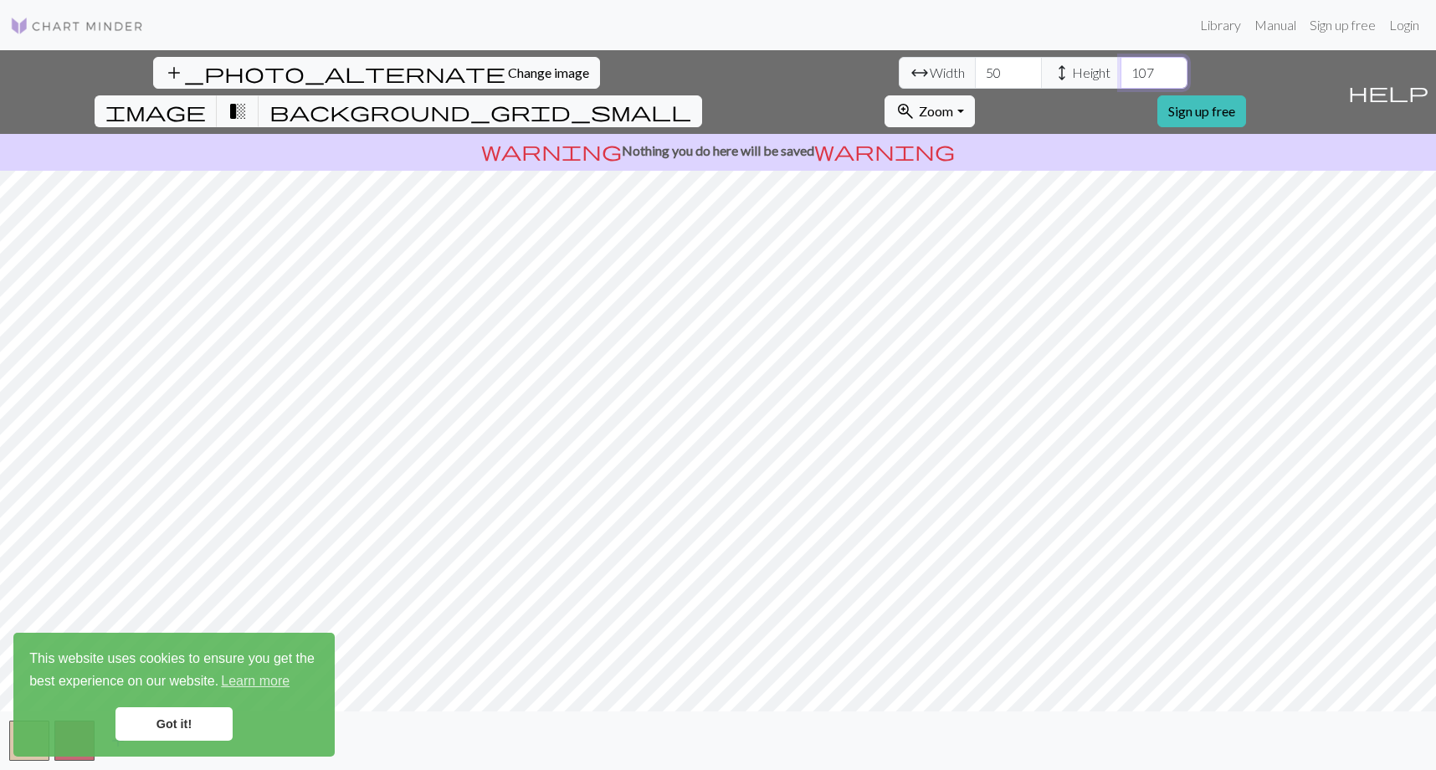
click at [1121, 68] on input "107" at bounding box center [1154, 73] width 67 height 32
click at [1121, 68] on input "108" at bounding box center [1154, 73] width 67 height 32
click at [1121, 68] on input "109" at bounding box center [1154, 73] width 67 height 32
click at [1121, 68] on input "110" at bounding box center [1154, 73] width 67 height 32
click at [1121, 68] on input "111" at bounding box center [1154, 73] width 67 height 32
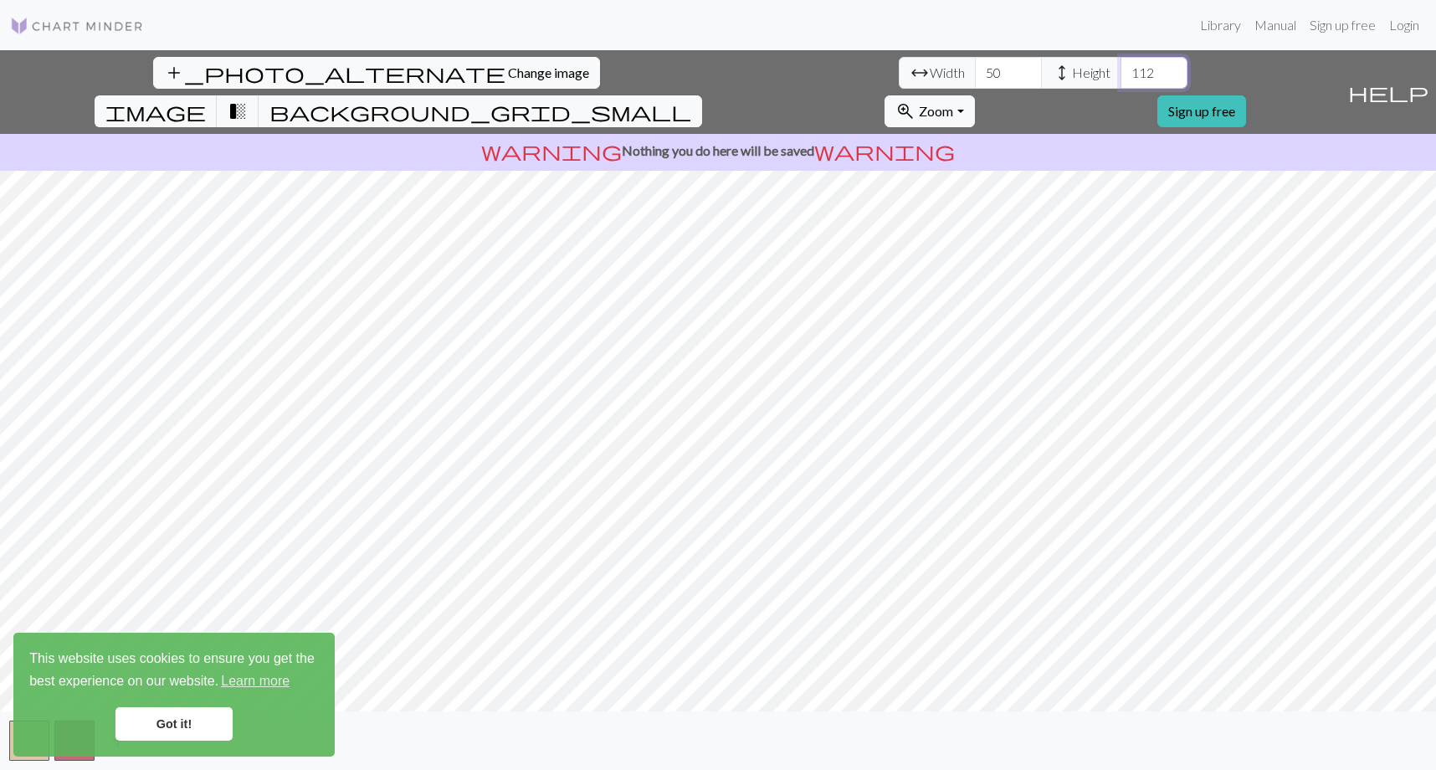
click at [1121, 68] on input "112" at bounding box center [1154, 73] width 67 height 32
click at [1121, 68] on input "113" at bounding box center [1154, 73] width 67 height 32
click at [1121, 68] on input "114" at bounding box center [1154, 73] width 67 height 32
click at [1121, 68] on input "115" at bounding box center [1154, 73] width 67 height 32
click at [1121, 68] on input "116" at bounding box center [1154, 73] width 67 height 32
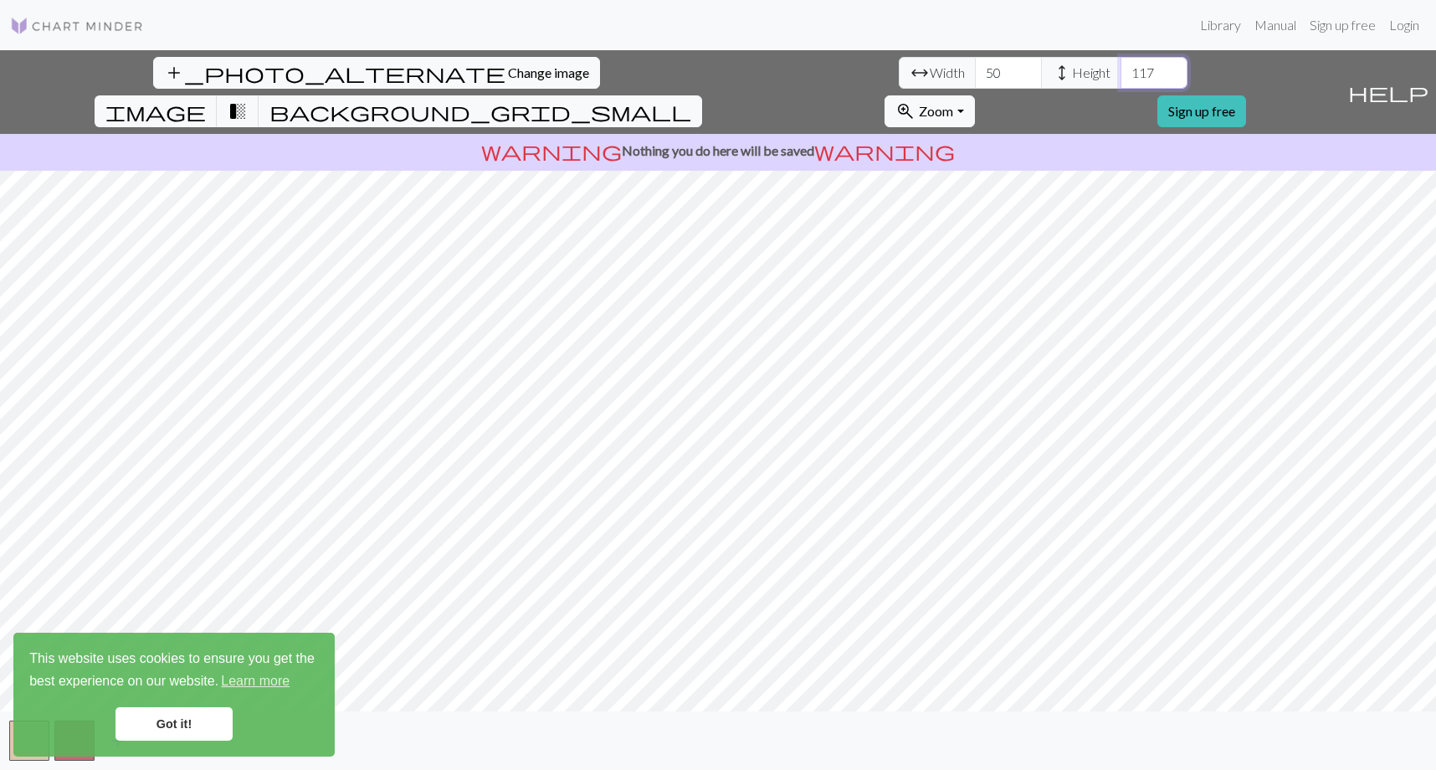
click at [1121, 68] on input "117" at bounding box center [1154, 73] width 67 height 32
click at [1121, 68] on input "118" at bounding box center [1154, 73] width 67 height 32
click at [1121, 68] on input "119" at bounding box center [1154, 73] width 67 height 32
click at [1121, 68] on input "120" at bounding box center [1154, 73] width 67 height 32
click at [1121, 68] on input "121" at bounding box center [1154, 73] width 67 height 32
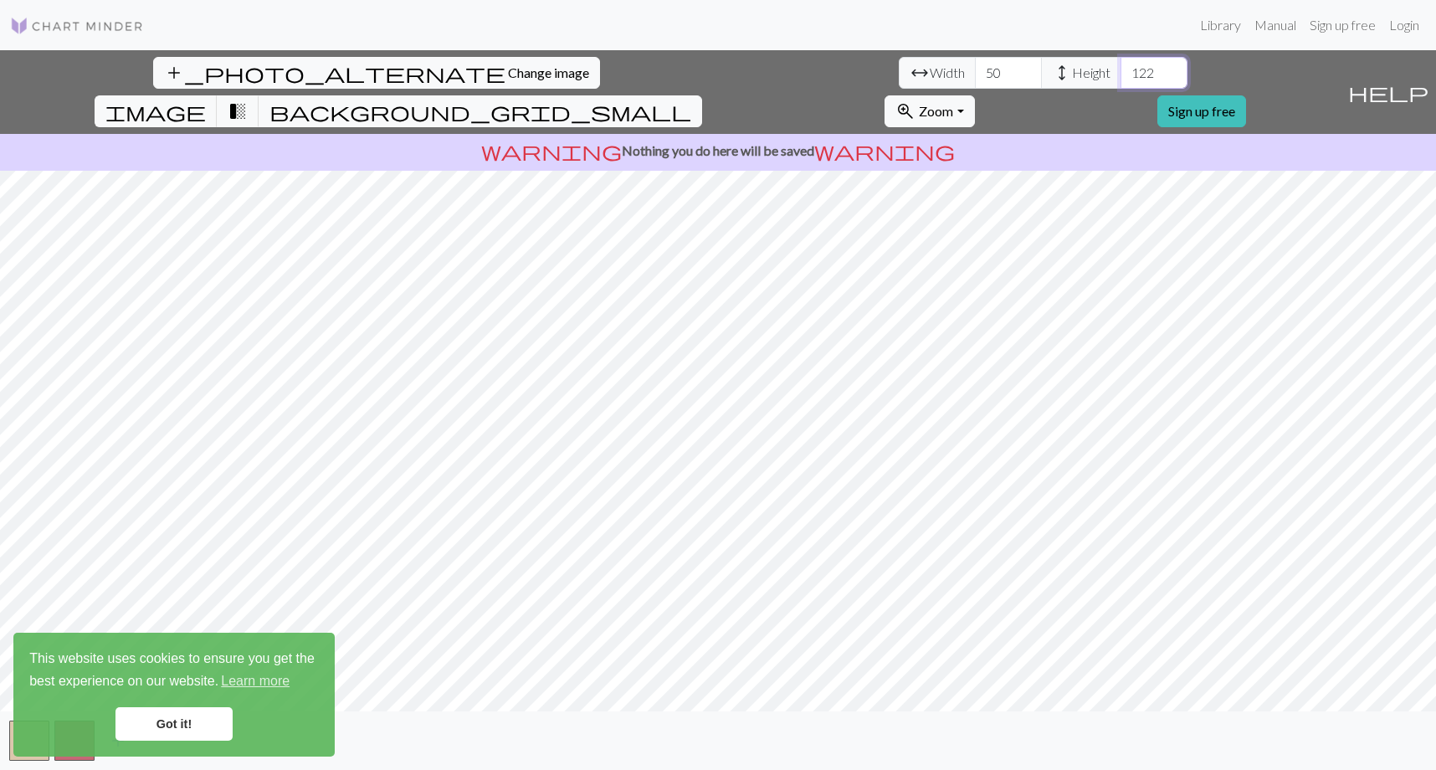
click at [1121, 68] on input "122" at bounding box center [1154, 73] width 67 height 32
click at [1121, 68] on input "123" at bounding box center [1154, 73] width 67 height 32
click at [1121, 68] on input "124" at bounding box center [1154, 73] width 67 height 32
click at [1121, 68] on input "125" at bounding box center [1154, 73] width 67 height 32
click at [1121, 68] on input "126" at bounding box center [1154, 73] width 67 height 32
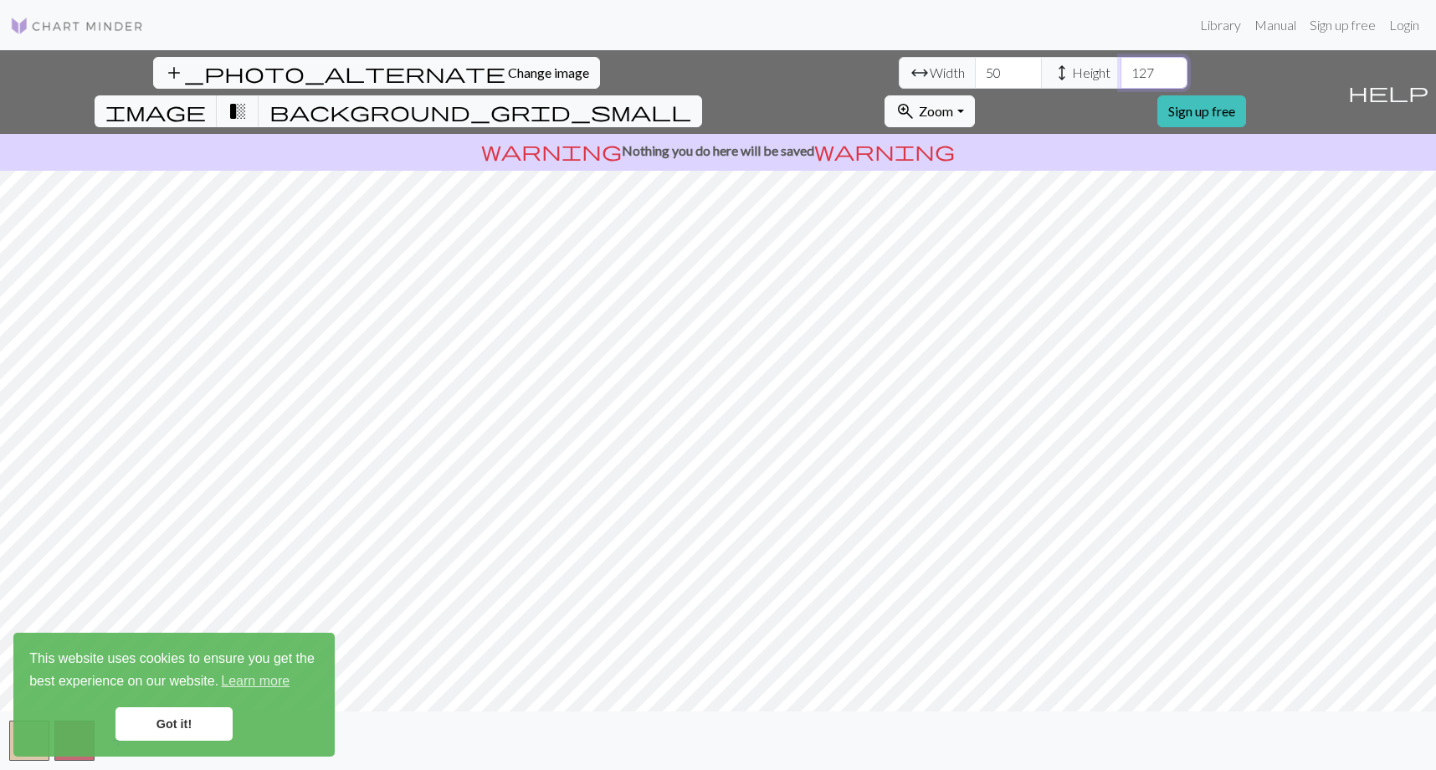
click at [1121, 68] on input "127" at bounding box center [1154, 73] width 67 height 32
click at [1121, 68] on input "128" at bounding box center [1154, 73] width 67 height 32
click at [1121, 68] on input "129" at bounding box center [1154, 73] width 67 height 32
click at [1121, 68] on input "130" at bounding box center [1154, 73] width 67 height 32
click at [1121, 68] on input "131" at bounding box center [1154, 73] width 67 height 32
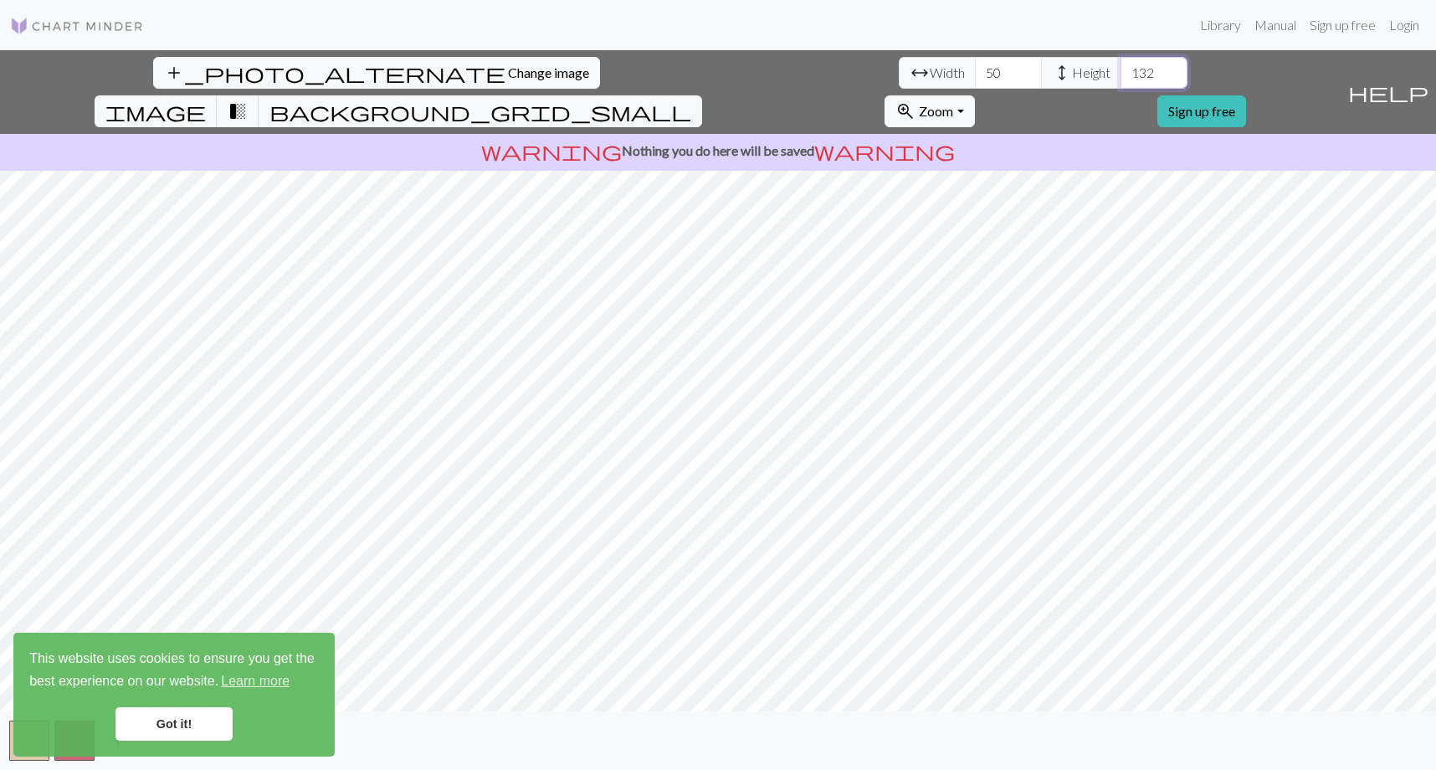
click at [1121, 68] on input "132" at bounding box center [1154, 73] width 67 height 32
click at [1121, 68] on input "133" at bounding box center [1154, 73] width 67 height 32
click at [1121, 68] on input "134" at bounding box center [1154, 73] width 67 height 32
click at [1121, 68] on input "135" at bounding box center [1154, 73] width 67 height 32
click at [1121, 68] on input "136" at bounding box center [1154, 73] width 67 height 32
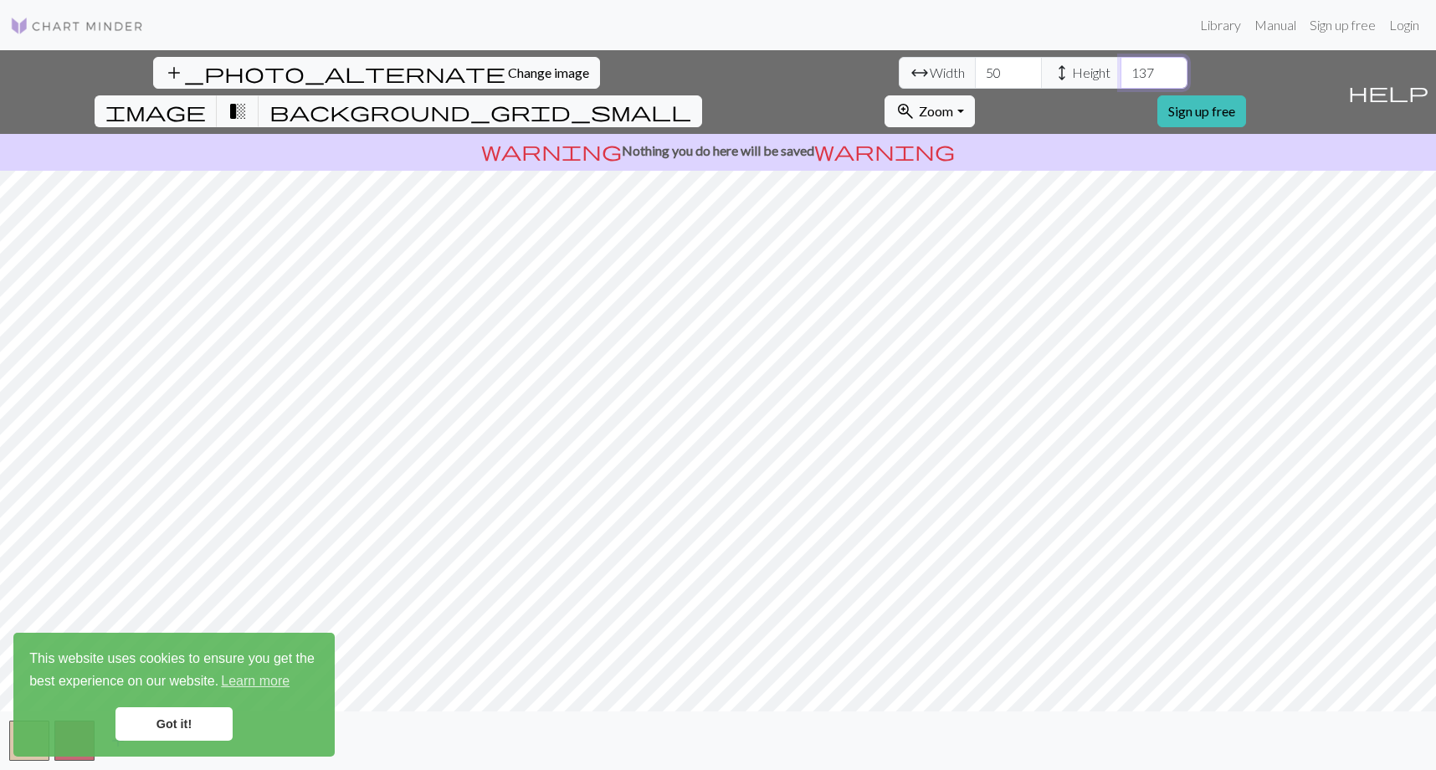
click at [1121, 68] on input "137" at bounding box center [1154, 73] width 67 height 32
click at [1121, 68] on input "138" at bounding box center [1154, 73] width 67 height 32
click at [1121, 68] on input "139" at bounding box center [1154, 73] width 67 height 32
click at [1121, 68] on input "140" at bounding box center [1154, 73] width 67 height 32
type input "141"
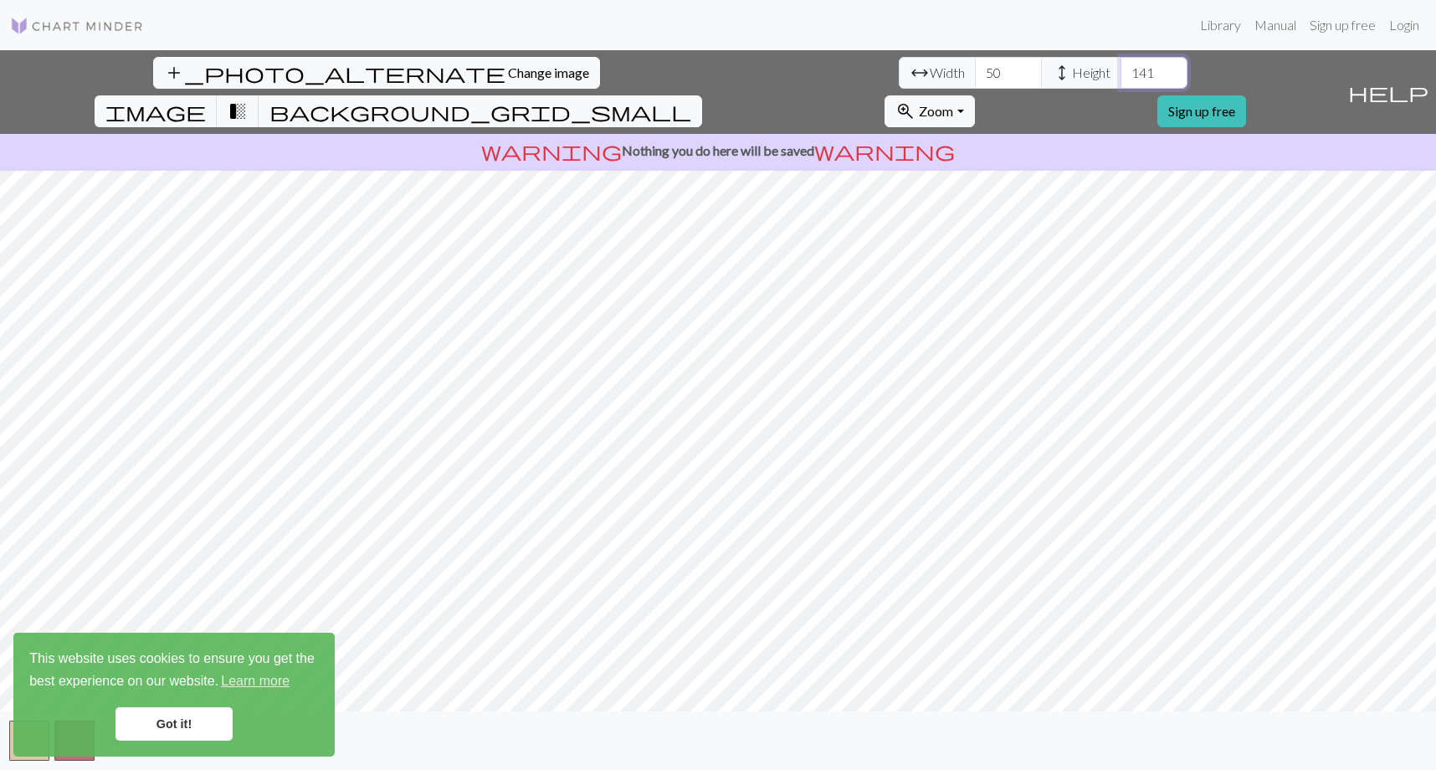
click at [1121, 68] on input "141" at bounding box center [1154, 73] width 67 height 32
drag, startPoint x: 426, startPoint y: 74, endPoint x: 403, endPoint y: 74, distance: 22.6
click at [899, 74] on div "arrow_range Width 50 height Height 141" at bounding box center [1043, 73] width 289 height 32
click at [1121, 73] on input "141" at bounding box center [1154, 73] width 67 height 32
drag, startPoint x: 427, startPoint y: 73, endPoint x: 398, endPoint y: 73, distance: 28.5
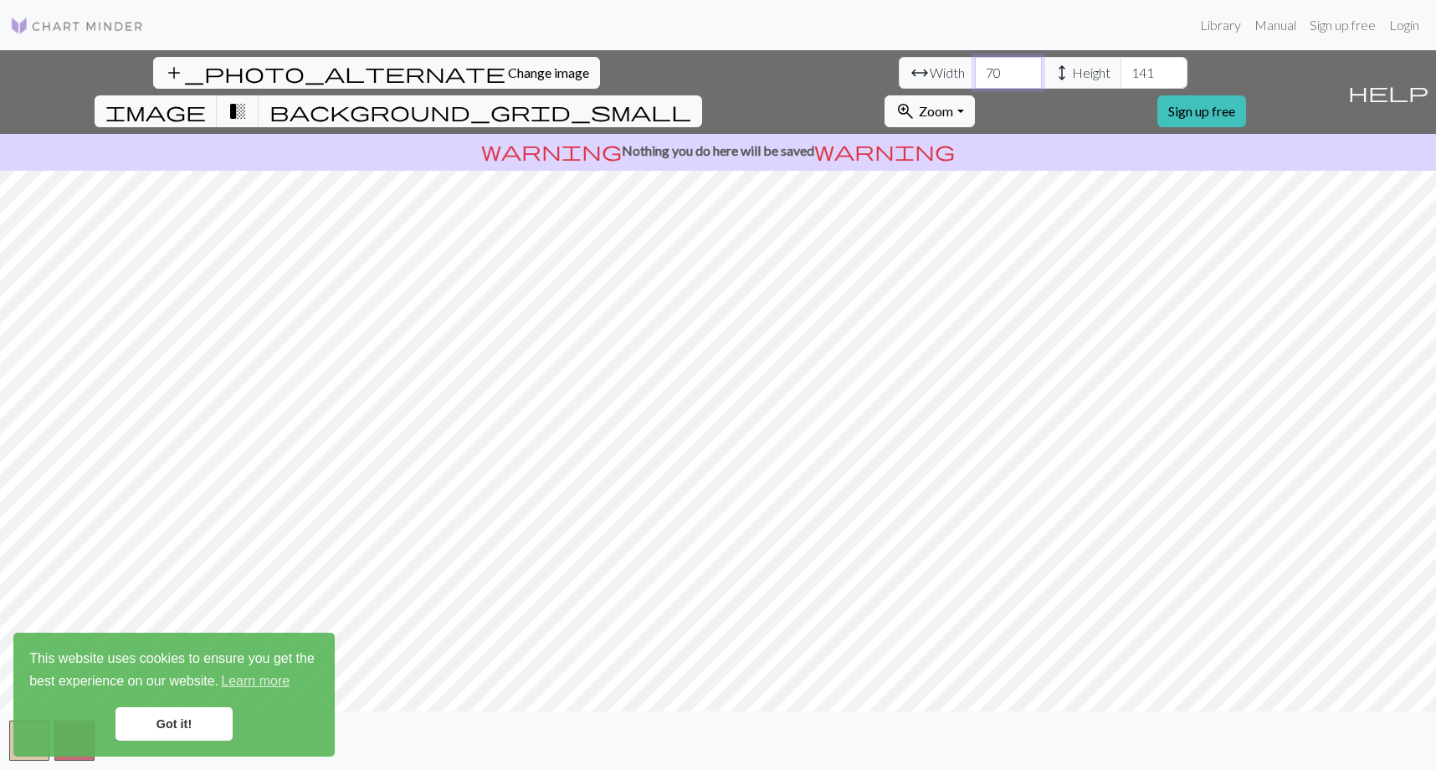
click at [899, 73] on div "arrow_range Width 70 height Height 141" at bounding box center [1043, 73] width 289 height 32
type input "80"
click at [1121, 68] on input "142" at bounding box center [1154, 73] width 67 height 32
click at [1121, 68] on input "143" at bounding box center [1154, 73] width 67 height 32
click at [1121, 68] on input "144" at bounding box center [1154, 73] width 67 height 32
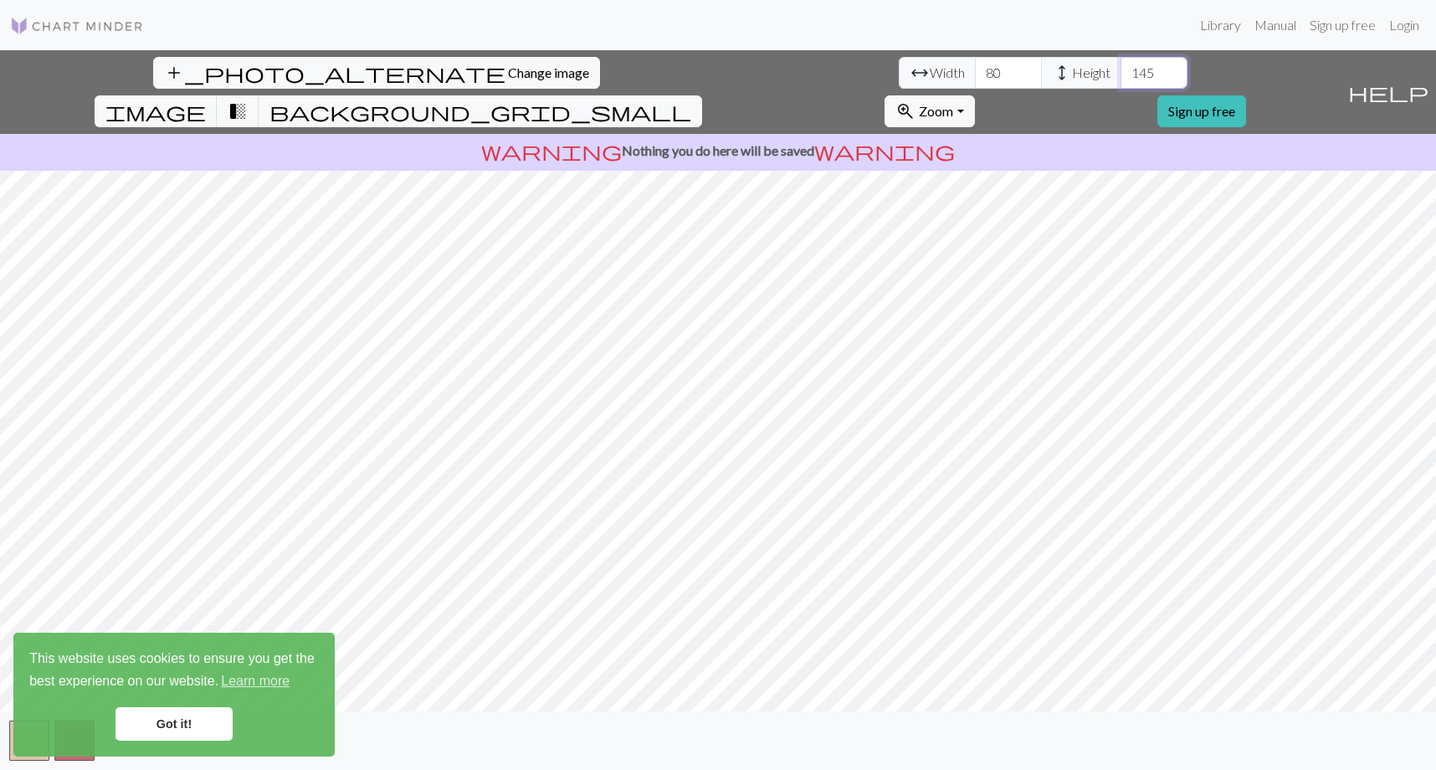
click at [1121, 68] on input "145" at bounding box center [1154, 73] width 67 height 32
click at [1121, 68] on input "146" at bounding box center [1154, 73] width 67 height 32
click at [1121, 68] on input "147" at bounding box center [1154, 73] width 67 height 32
click at [1121, 68] on input "148" at bounding box center [1154, 73] width 67 height 32
click at [1121, 68] on input "149" at bounding box center [1154, 73] width 67 height 32
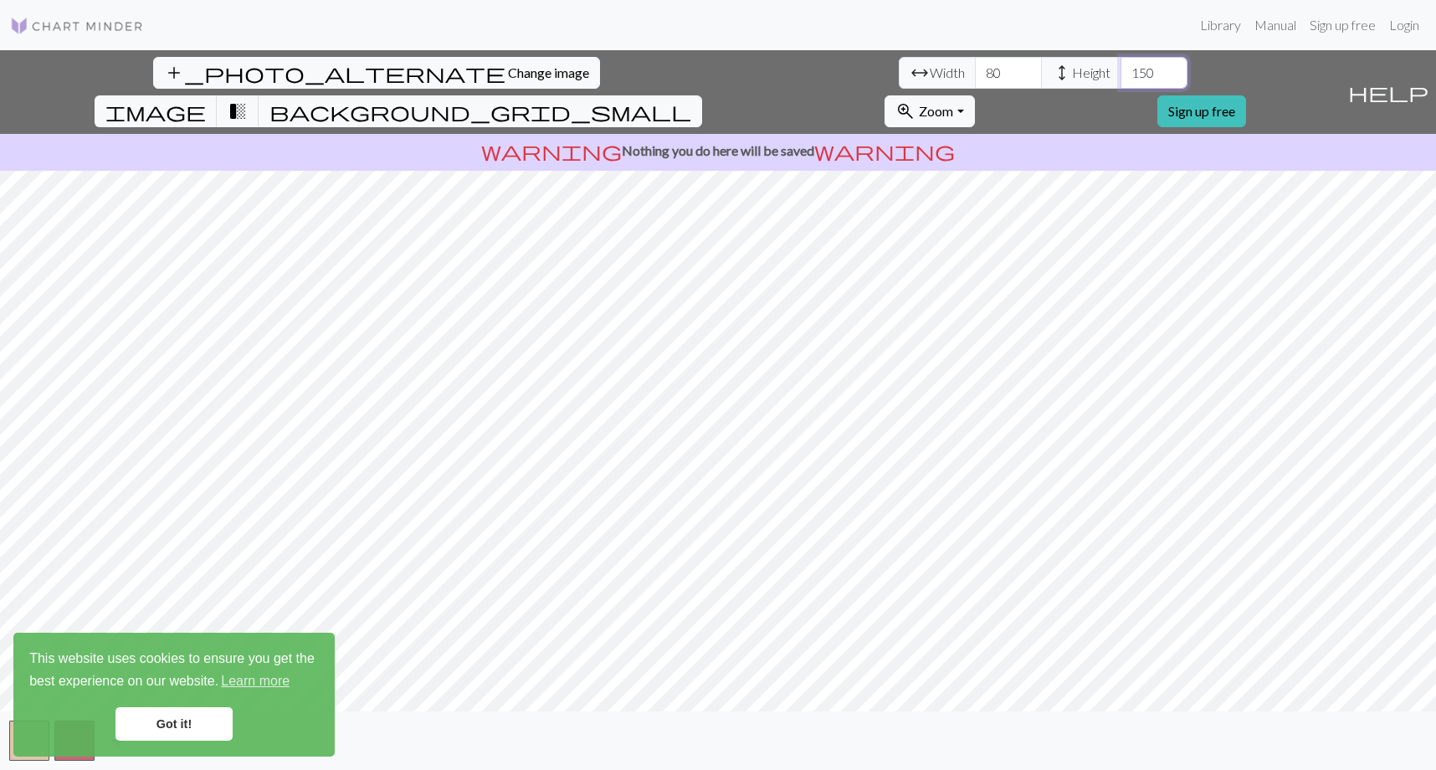
click at [1121, 68] on input "150" at bounding box center [1154, 73] width 67 height 32
click at [1121, 68] on input "151" at bounding box center [1154, 73] width 67 height 32
click at [1121, 68] on input "152" at bounding box center [1154, 73] width 67 height 32
click at [1121, 68] on input "153" at bounding box center [1154, 73] width 67 height 32
click at [1121, 68] on input "154" at bounding box center [1154, 73] width 67 height 32
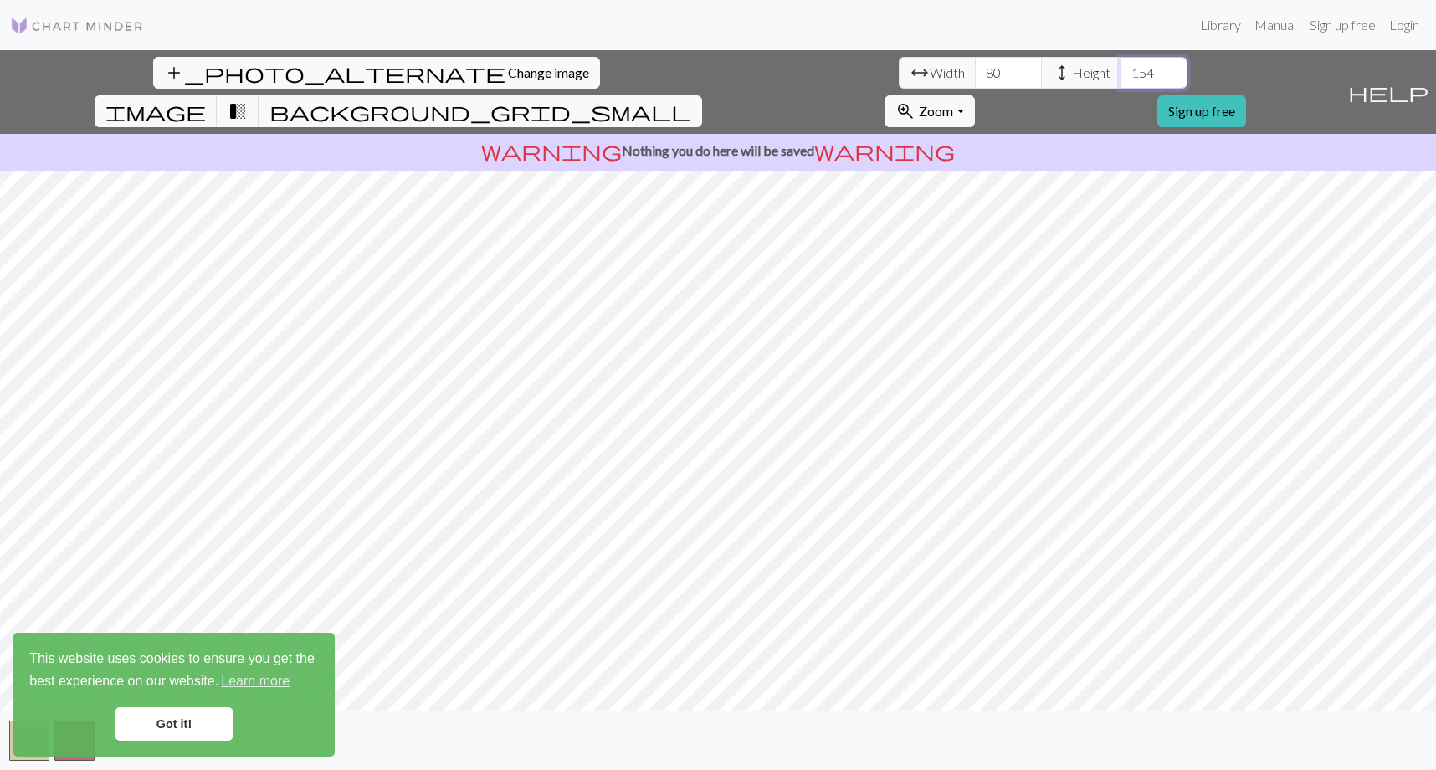
click at [1121, 68] on input "155" at bounding box center [1154, 73] width 67 height 32
click at [1121, 68] on input "156" at bounding box center [1154, 73] width 67 height 32
click at [1121, 68] on input "157" at bounding box center [1154, 73] width 67 height 32
click at [1121, 68] on input "158" at bounding box center [1154, 73] width 67 height 32
click at [1121, 68] on input "159" at bounding box center [1154, 73] width 67 height 32
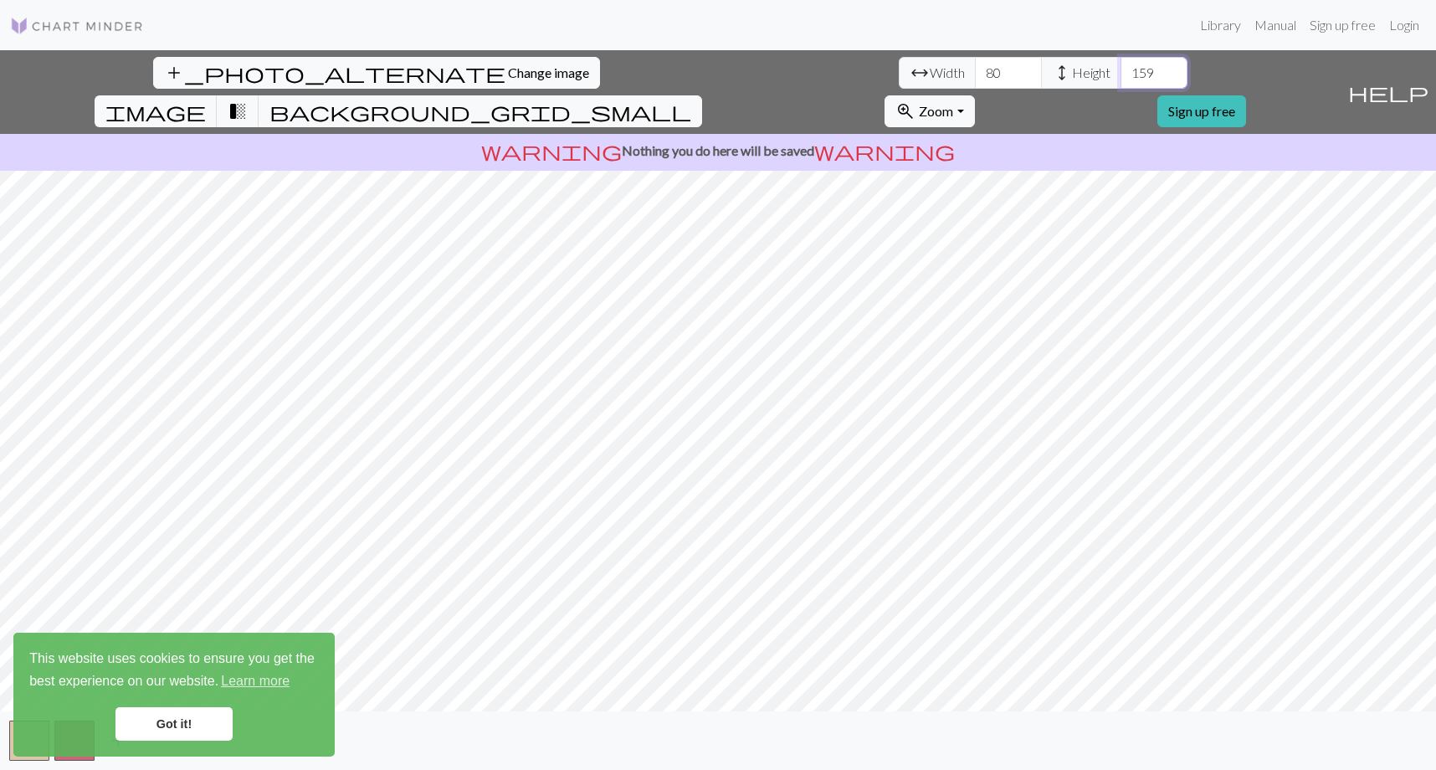
click at [1121, 68] on input "160" at bounding box center [1154, 73] width 67 height 32
click at [1121, 68] on input "161" at bounding box center [1154, 73] width 67 height 32
click at [1121, 68] on input "162" at bounding box center [1154, 73] width 67 height 32
click at [1121, 68] on input "163" at bounding box center [1154, 73] width 67 height 32
click at [1121, 68] on input "164" at bounding box center [1154, 73] width 67 height 32
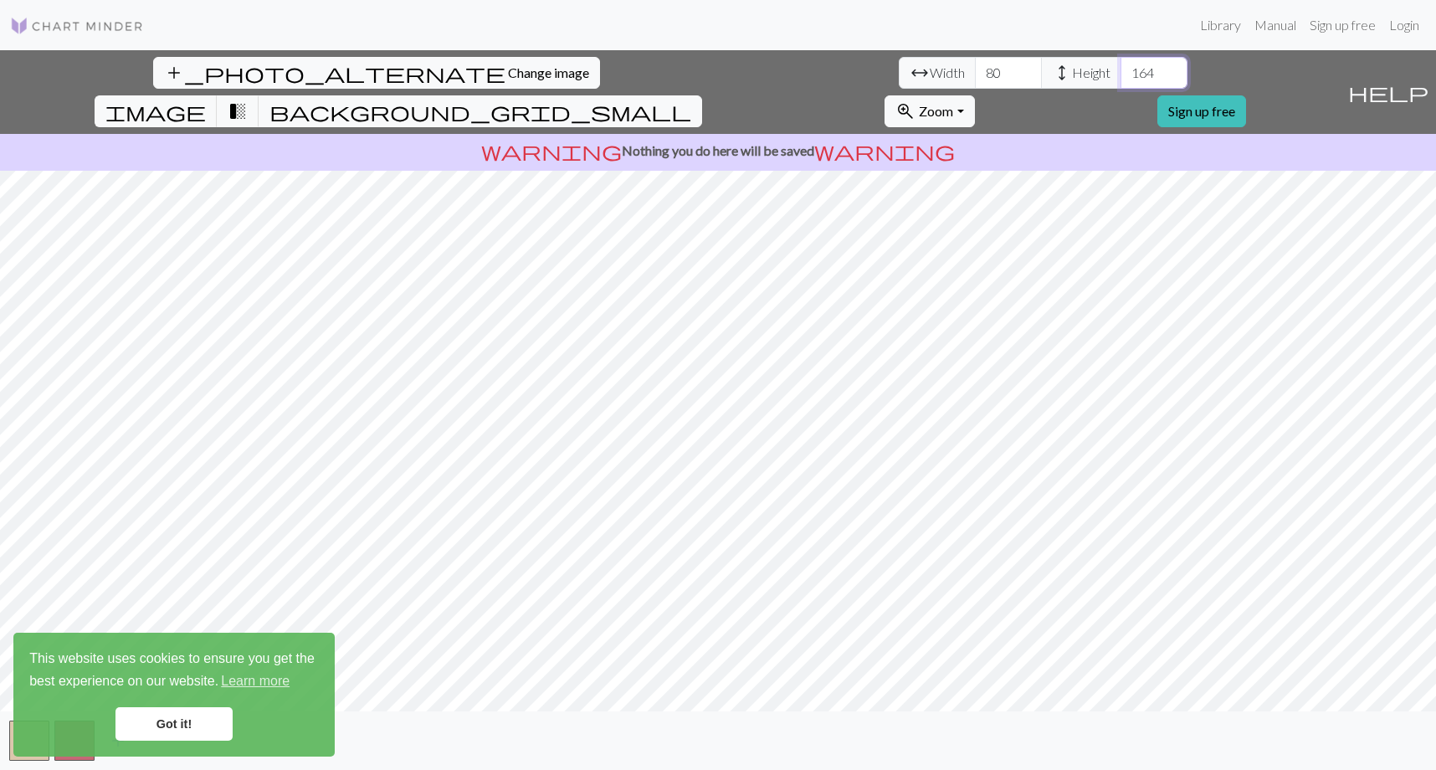
click at [1121, 68] on input "165" at bounding box center [1154, 73] width 67 height 32
click at [1121, 68] on input "166" at bounding box center [1154, 73] width 67 height 32
click at [1121, 68] on input "167" at bounding box center [1154, 73] width 67 height 32
click at [1121, 68] on input "168" at bounding box center [1154, 73] width 67 height 32
click at [1121, 68] on input "169" at bounding box center [1154, 73] width 67 height 32
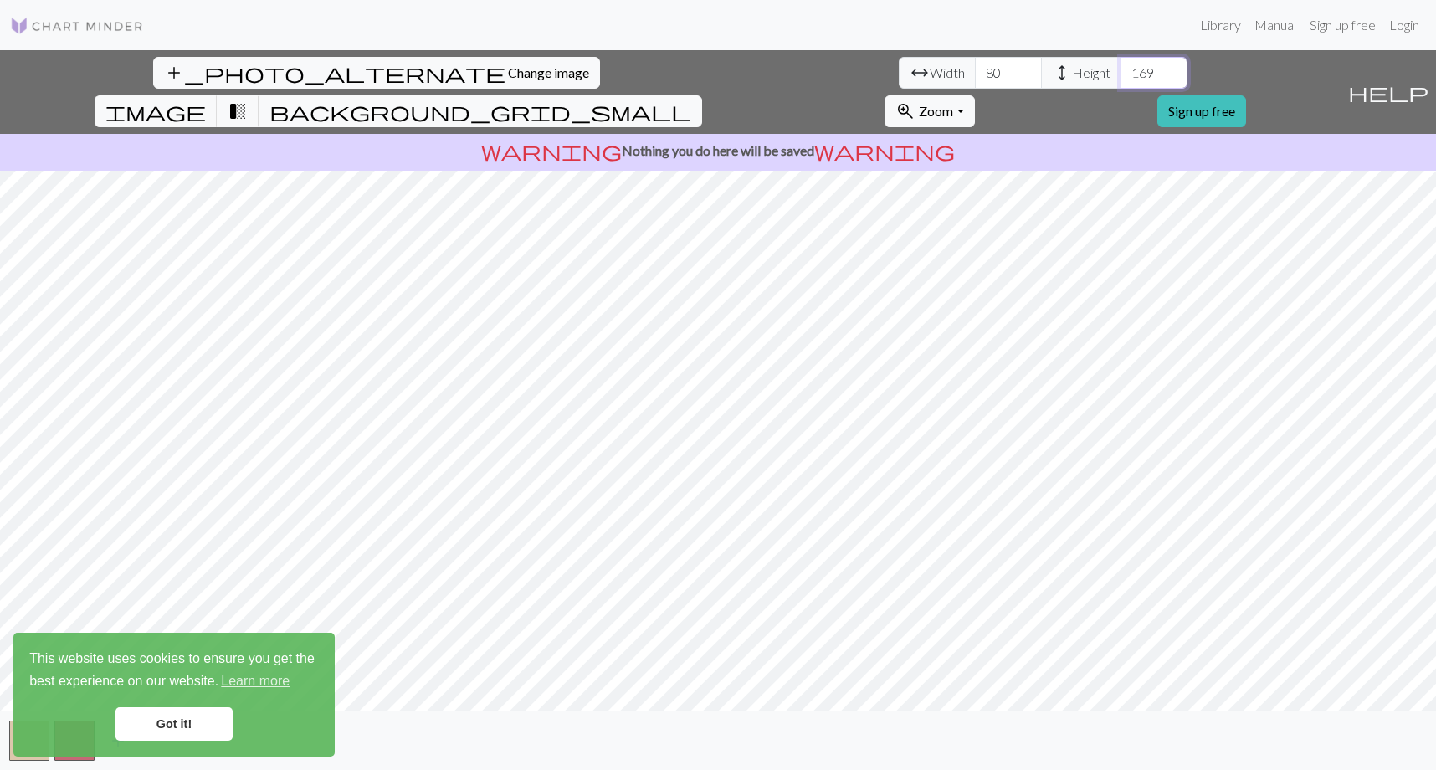
click at [1121, 68] on input "170" at bounding box center [1154, 73] width 67 height 32
click at [1121, 68] on input "171" at bounding box center [1154, 73] width 67 height 32
click at [1121, 68] on input "172" at bounding box center [1154, 73] width 67 height 32
click at [1121, 68] on input "173" at bounding box center [1154, 73] width 67 height 32
click at [1121, 68] on input "174" at bounding box center [1154, 73] width 67 height 32
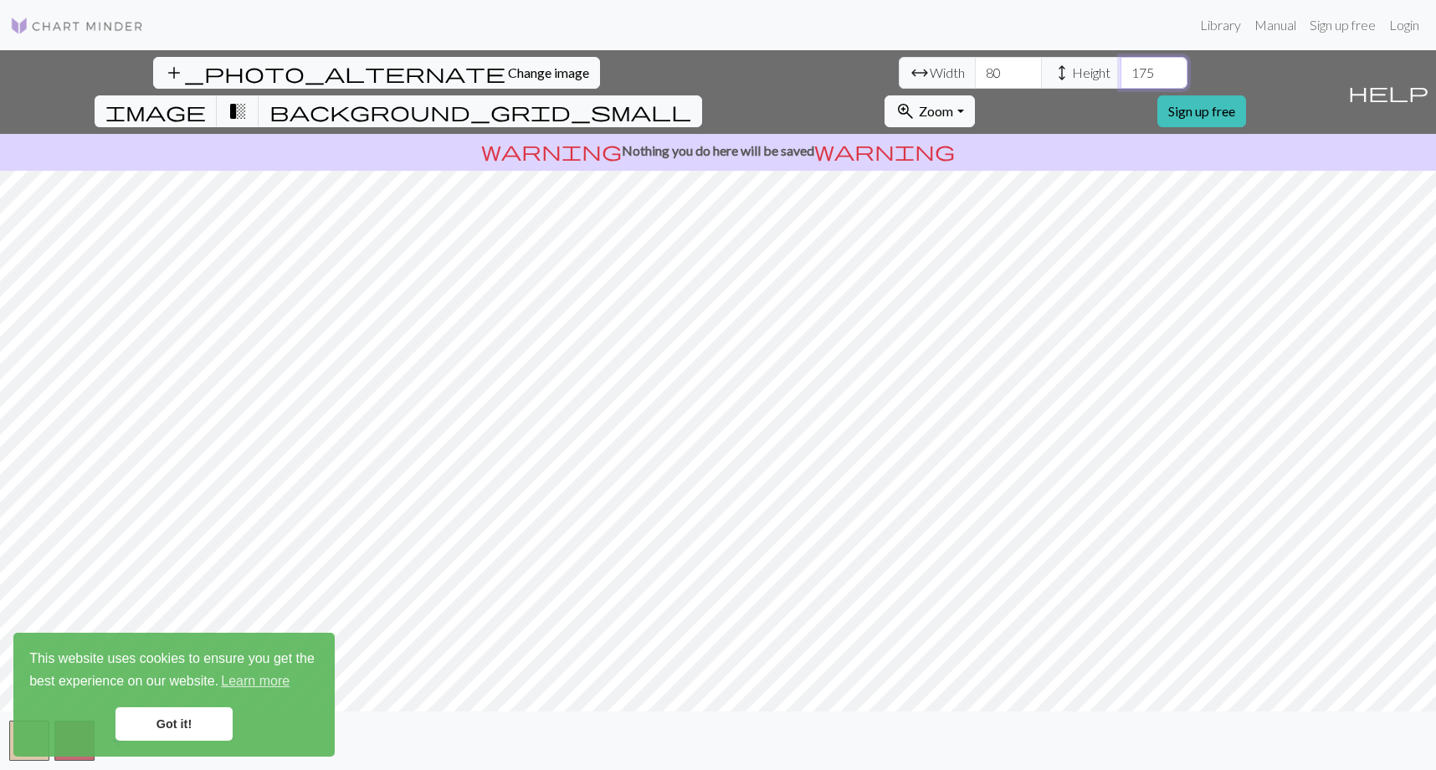
click at [1121, 68] on input "175" at bounding box center [1154, 73] width 67 height 32
click at [1121, 68] on input "176" at bounding box center [1154, 73] width 67 height 32
type input "177"
click at [1121, 68] on input "177" at bounding box center [1154, 73] width 67 height 32
click at [172, 711] on link "Got it!" at bounding box center [173, 723] width 117 height 33
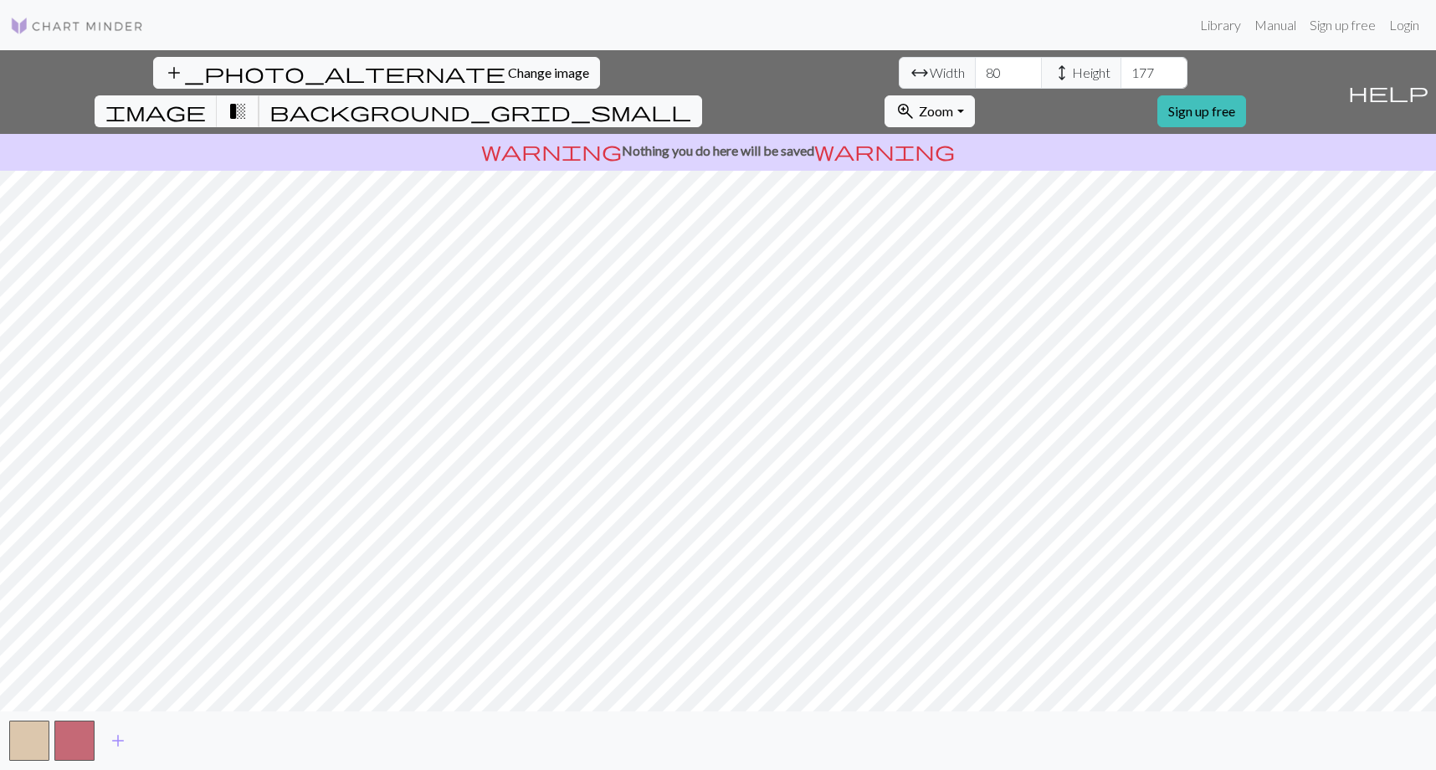
click at [248, 100] on span "transition_fade" at bounding box center [238, 111] width 20 height 23
click at [691, 100] on span "background_grid_small" at bounding box center [480, 111] width 422 height 23
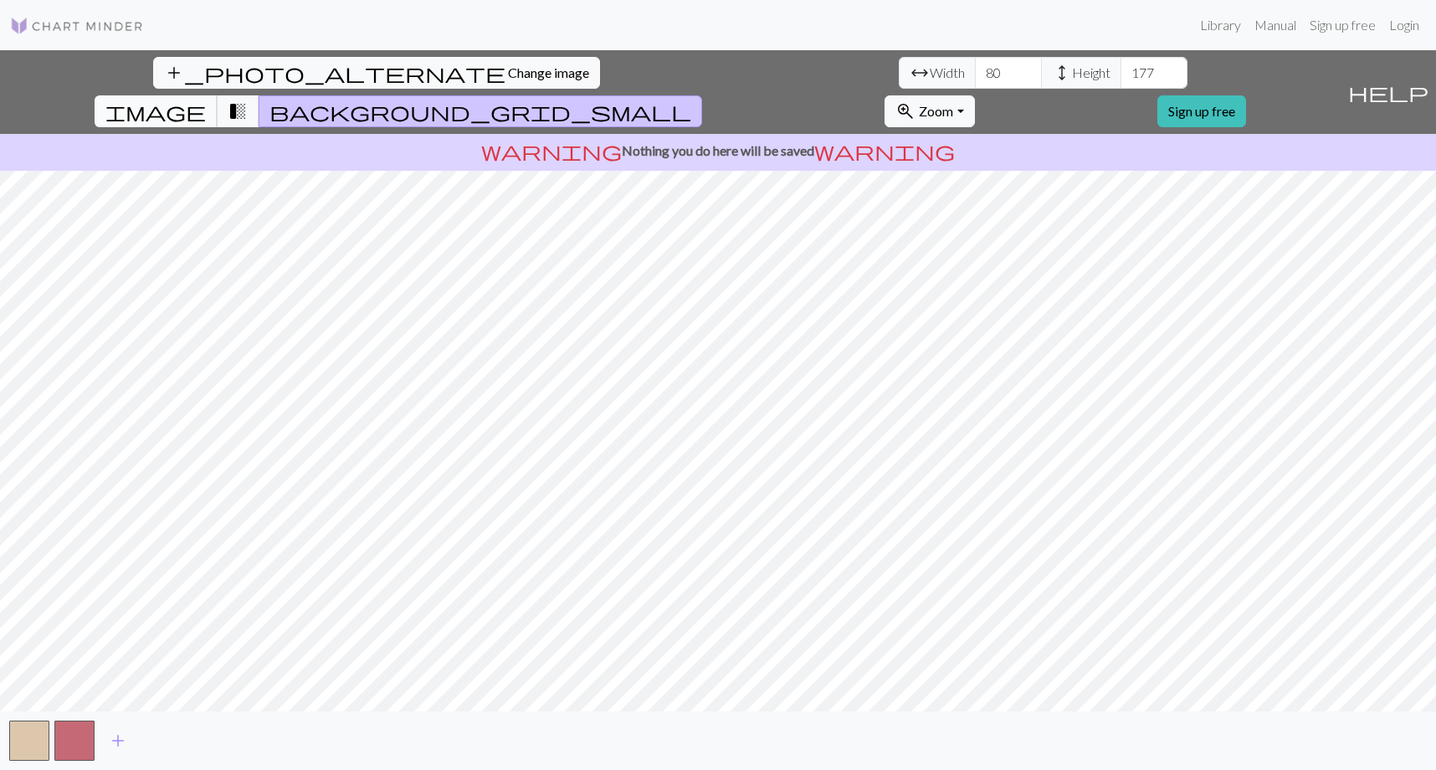
click at [206, 100] on span "image" at bounding box center [155, 111] width 100 height 23
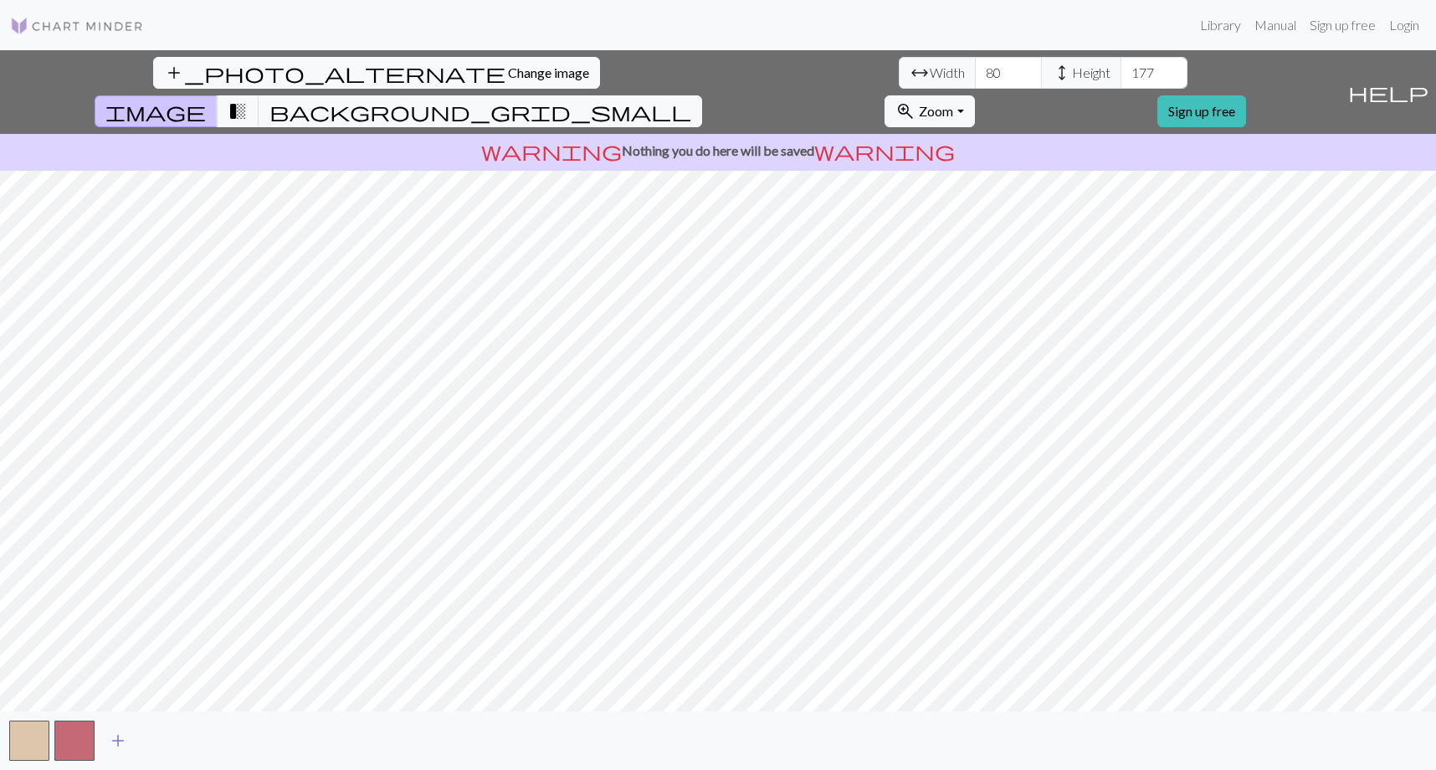
click at [119, 740] on span "add" at bounding box center [118, 740] width 20 height 23
click at [128, 742] on button "button" at bounding box center [120, 741] width 40 height 40
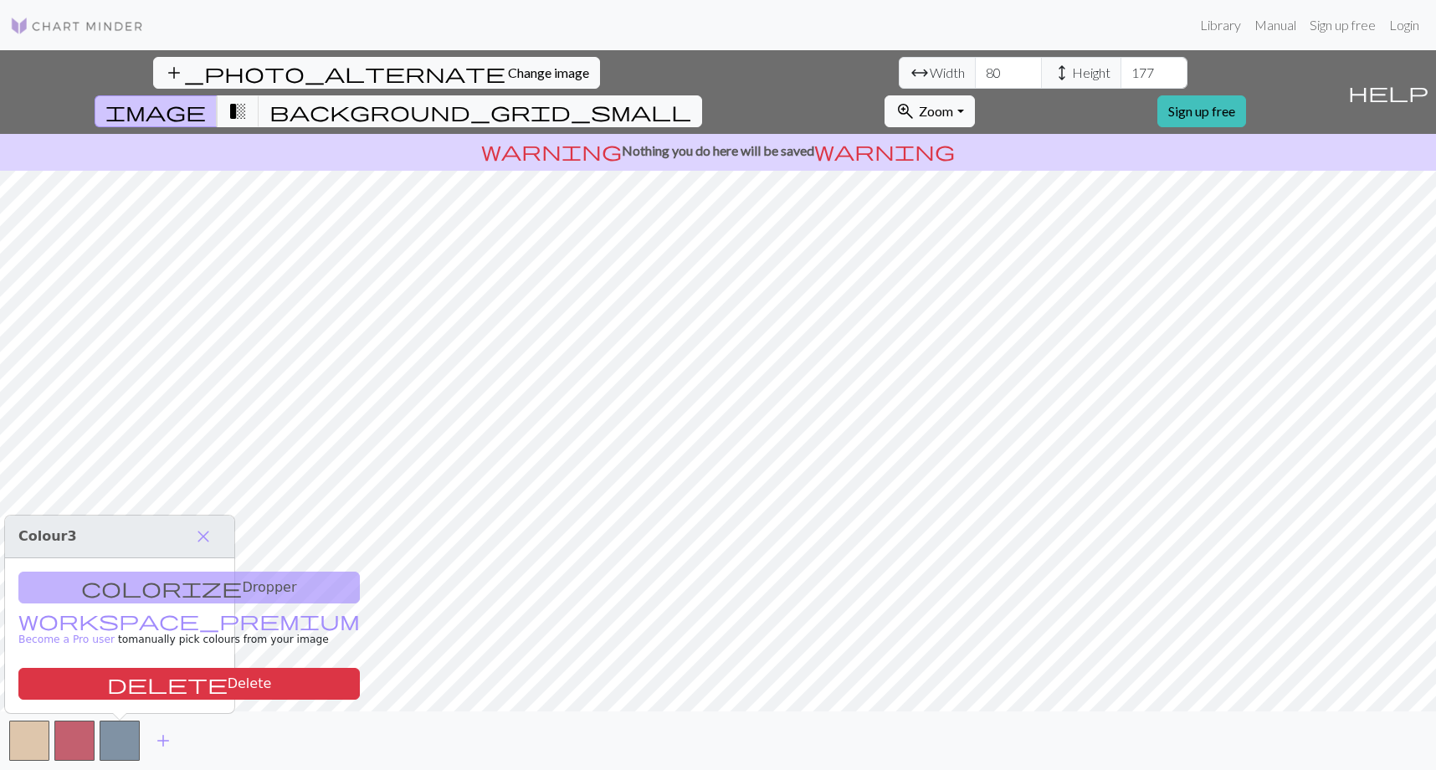
click at [131, 592] on div "colorize Dropper workspace_premium Become a Pro user to manually pick colours f…" at bounding box center [119, 635] width 229 height 155
click at [97, 589] on div "colorize Dropper workspace_premium Become a Pro user to manually pick colours f…" at bounding box center [119, 635] width 229 height 155
click at [948, 714] on div "add_photo_alternate Change image arrow_range Width 80 height Height 177 image t…" at bounding box center [718, 410] width 1436 height 720
click at [206, 534] on span "close" at bounding box center [203, 536] width 20 height 23
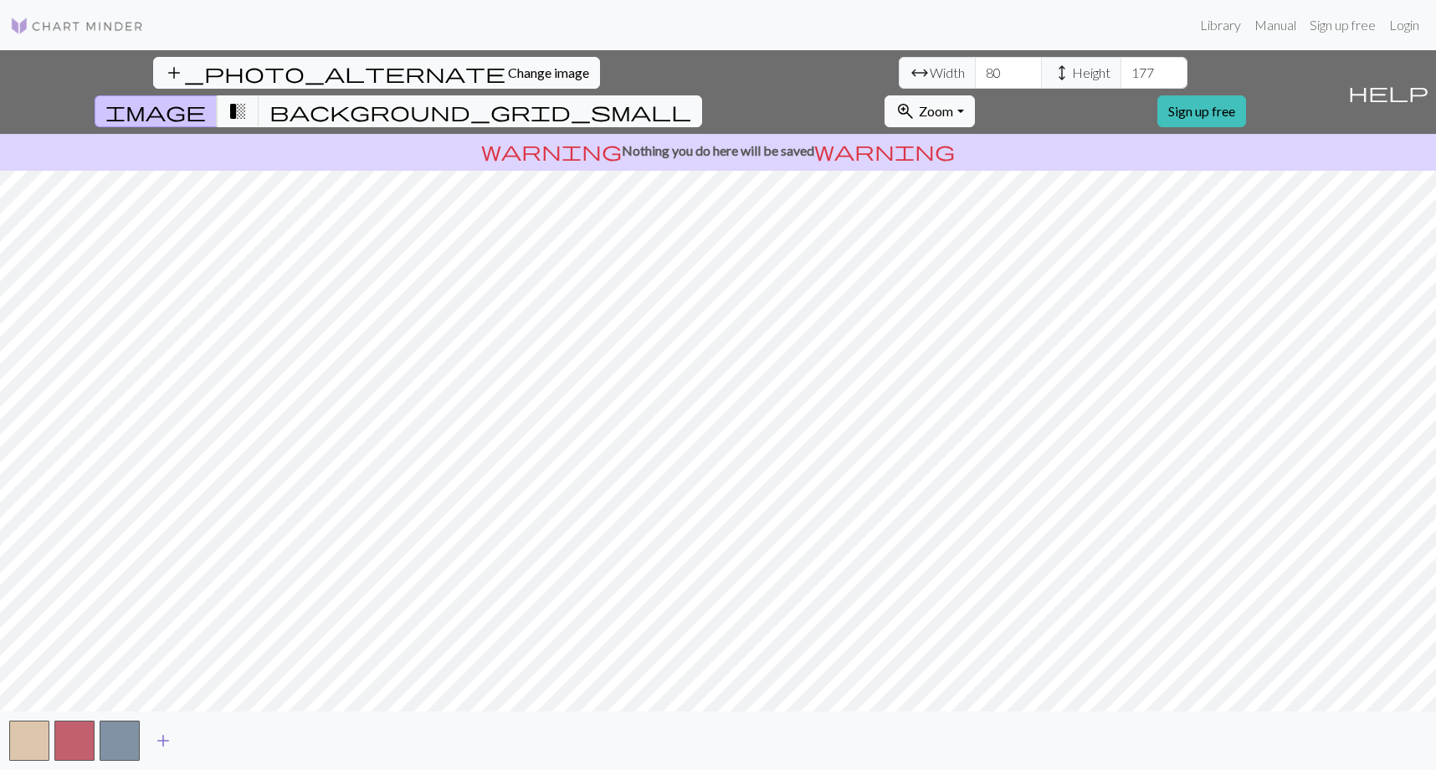
click at [165, 740] on span "add" at bounding box center [163, 740] width 20 height 23
click at [207, 741] on span "add" at bounding box center [208, 740] width 20 height 23
click at [252, 738] on span "add" at bounding box center [254, 740] width 20 height 23
click at [258, 739] on button "button" at bounding box center [255, 741] width 40 height 40
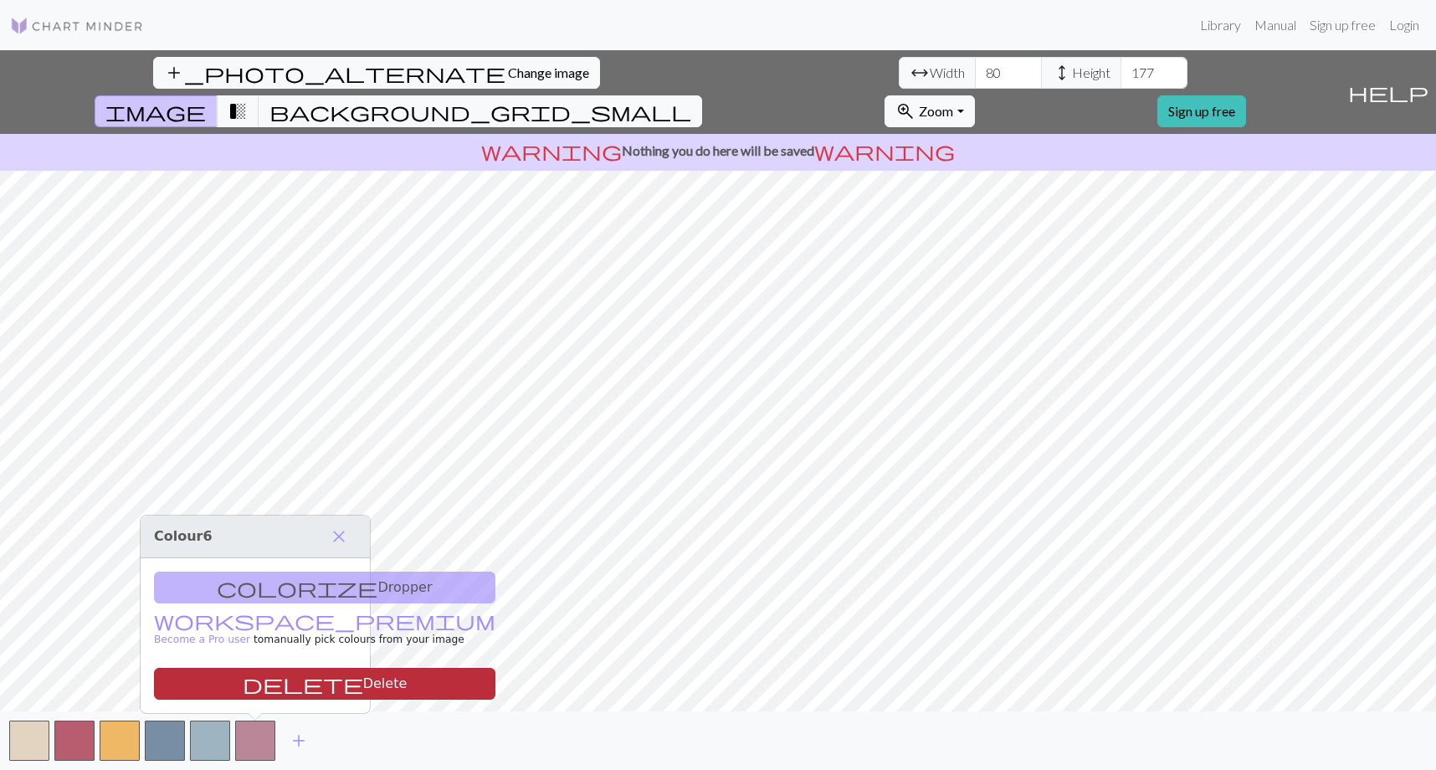
click at [257, 679] on button "delete Delete" at bounding box center [324, 684] width 341 height 32
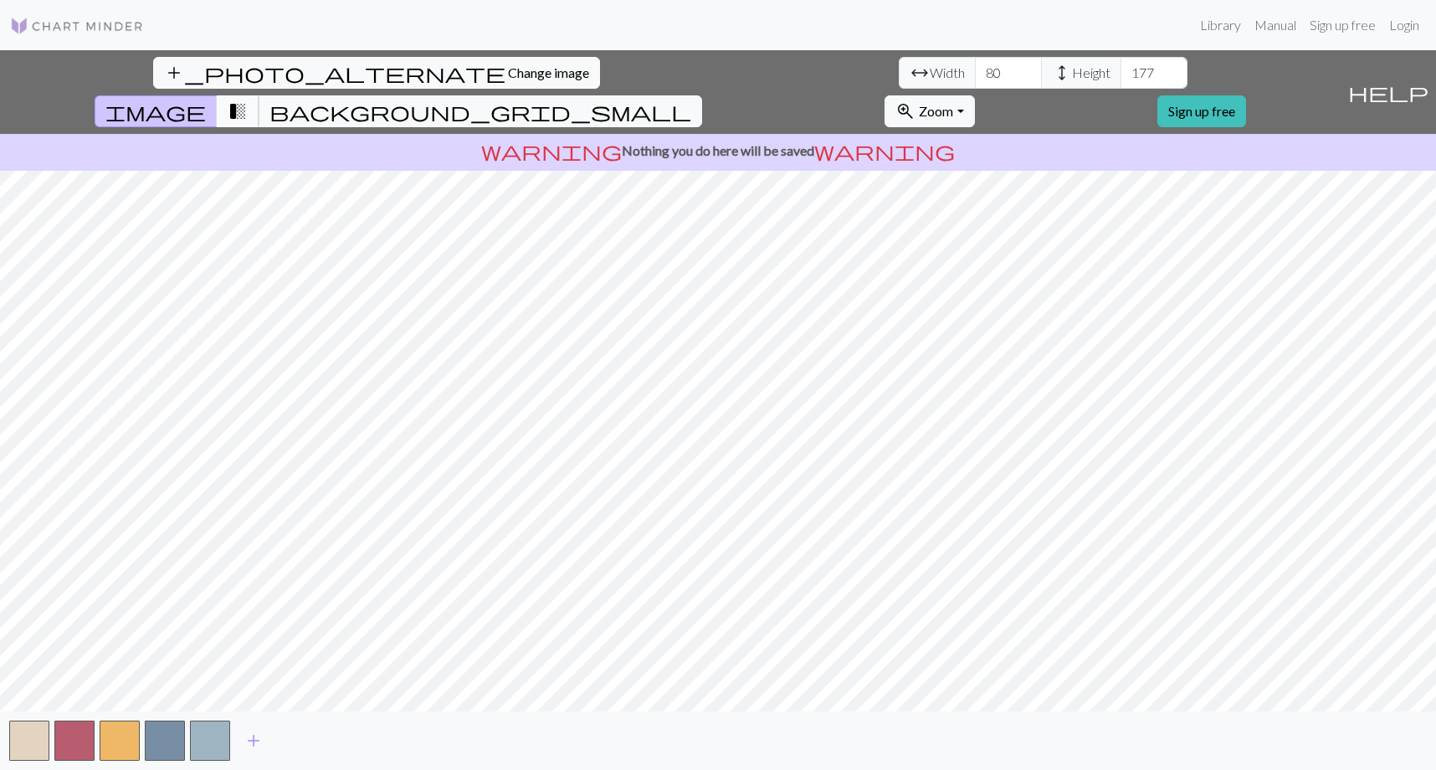
click at [248, 100] on span "transition_fade" at bounding box center [238, 111] width 20 height 23
click at [702, 95] on button "background_grid_small" at bounding box center [481, 111] width 444 height 32
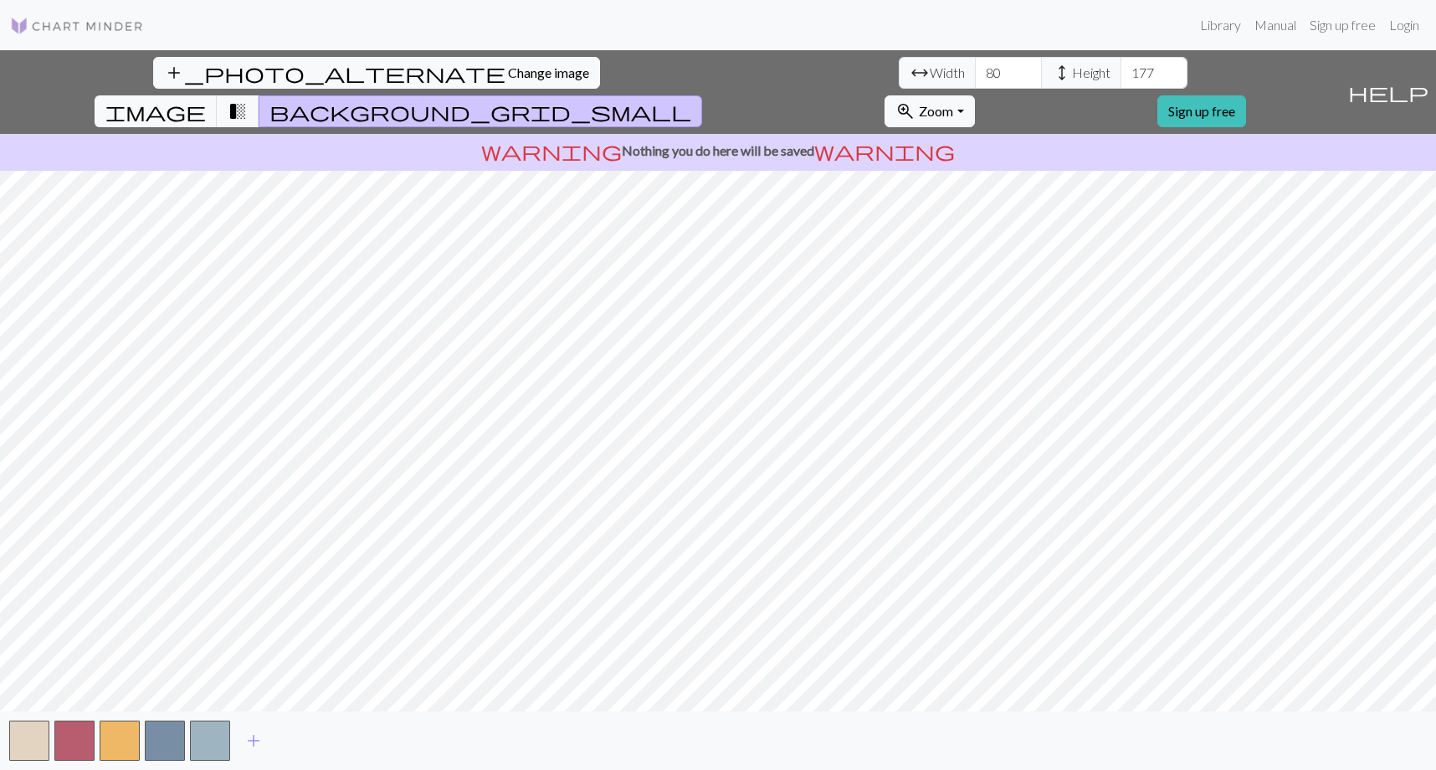
click at [691, 100] on span "background_grid_small" at bounding box center [480, 111] width 422 height 23
click at [248, 100] on span "transition_fade" at bounding box center [238, 111] width 20 height 23
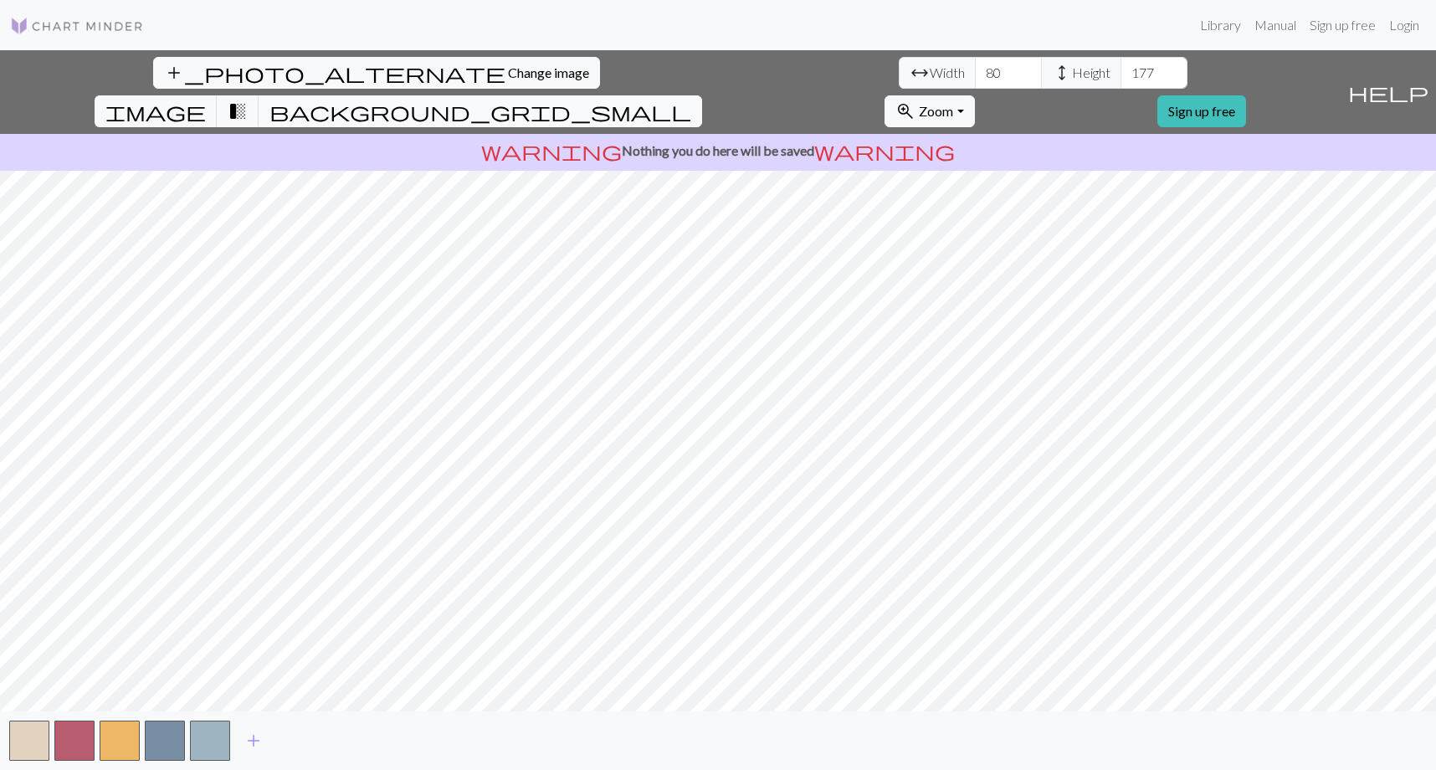
click at [702, 95] on button "background_grid_small" at bounding box center [481, 111] width 444 height 32
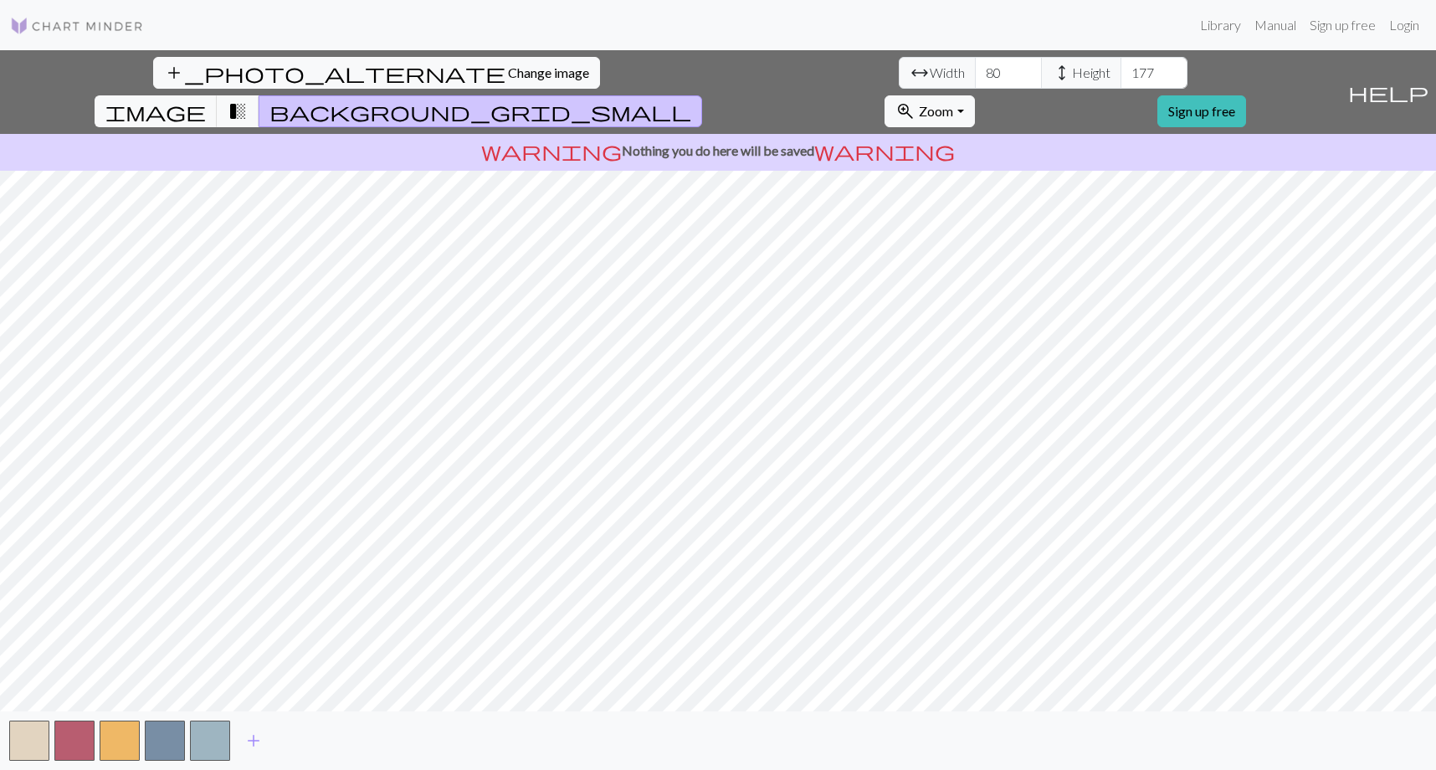
click at [691, 100] on span "background_grid_small" at bounding box center [480, 111] width 422 height 23
